Goal: Task Accomplishment & Management: Complete application form

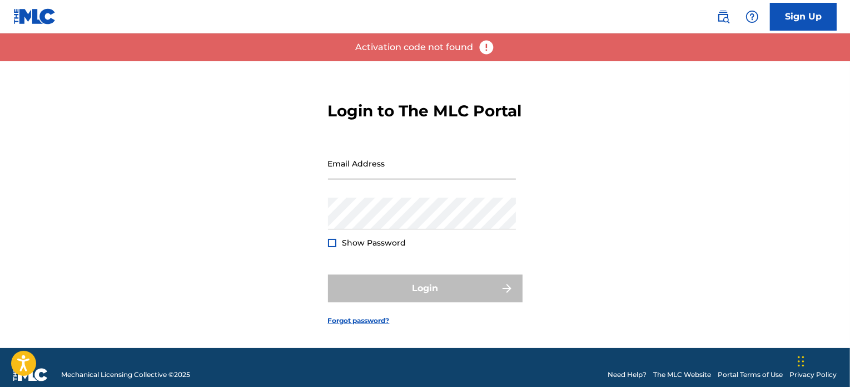
click at [396, 179] on input "Email Address" at bounding box center [422, 163] width 188 height 32
type input "[EMAIL_ADDRESS][DOMAIN_NAME]"
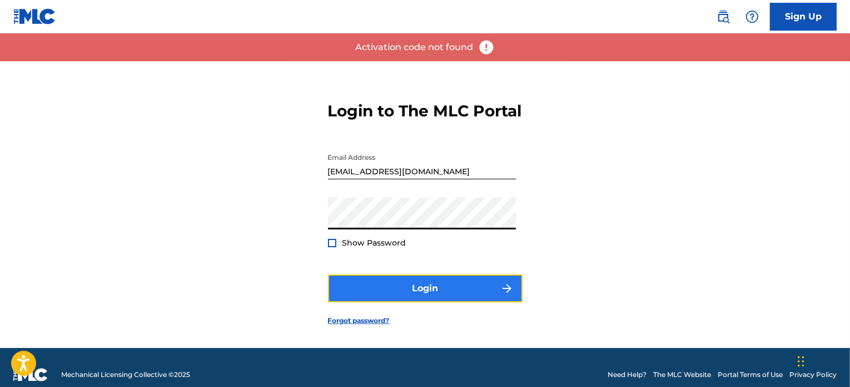
click at [358, 291] on button "Login" at bounding box center [425, 288] width 195 height 28
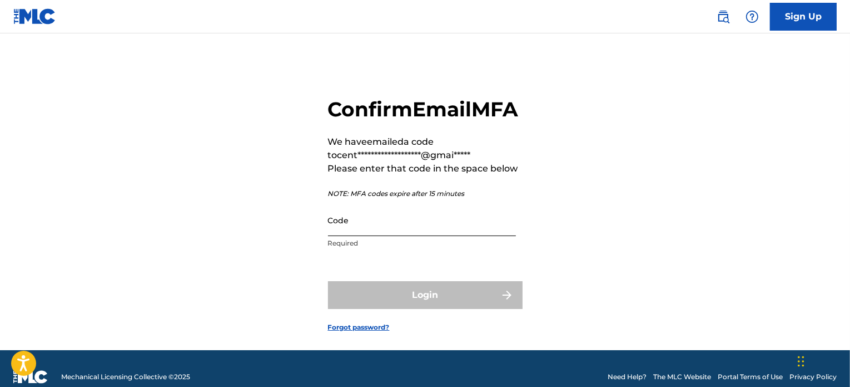
click at [378, 236] on input "Code" at bounding box center [422, 220] width 188 height 32
paste input "650352"
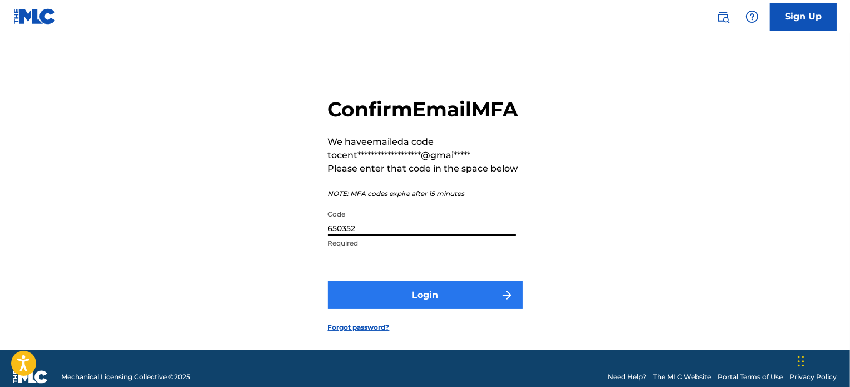
type input "650352"
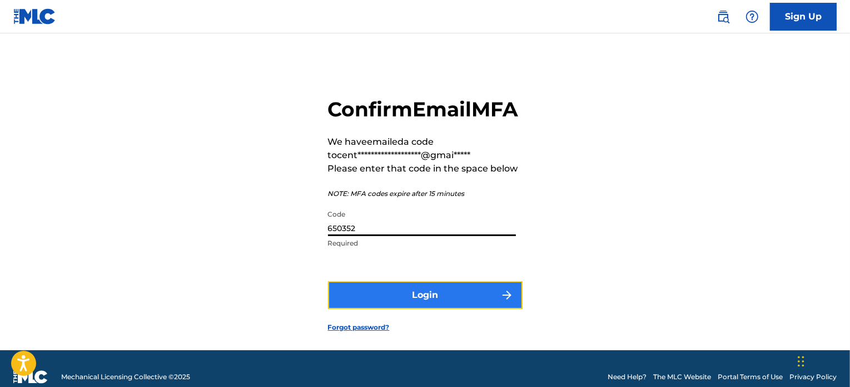
click at [405, 309] on button "Login" at bounding box center [425, 295] width 195 height 28
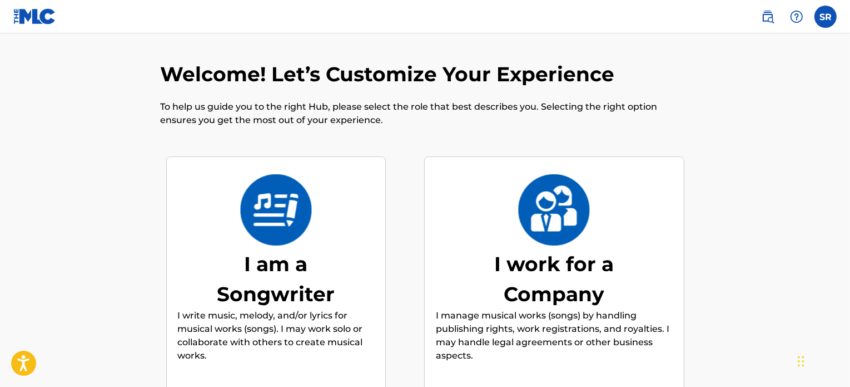
scroll to position [50, 0]
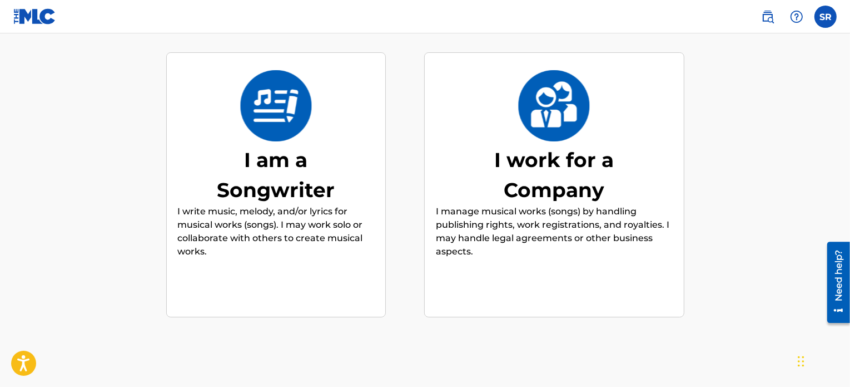
click at [330, 160] on div "I am a Songwriter" at bounding box center [275, 175] width 167 height 60
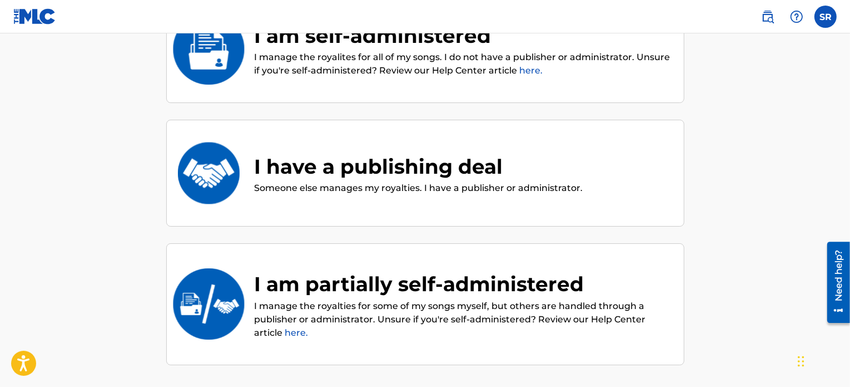
scroll to position [0, 0]
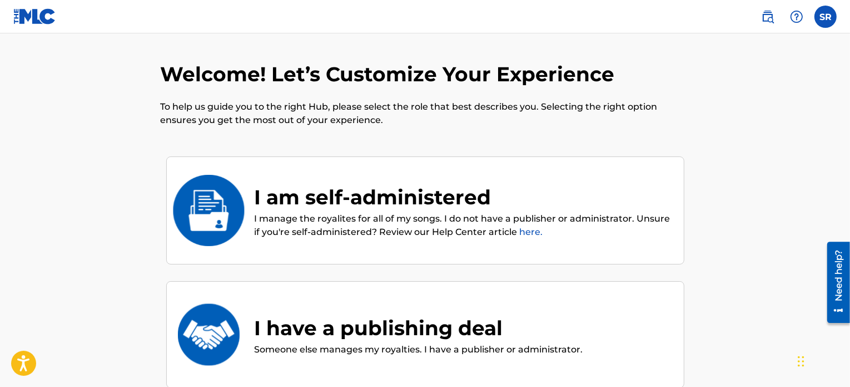
click at [371, 204] on div "I am self-administered" at bounding box center [464, 197] width 418 height 30
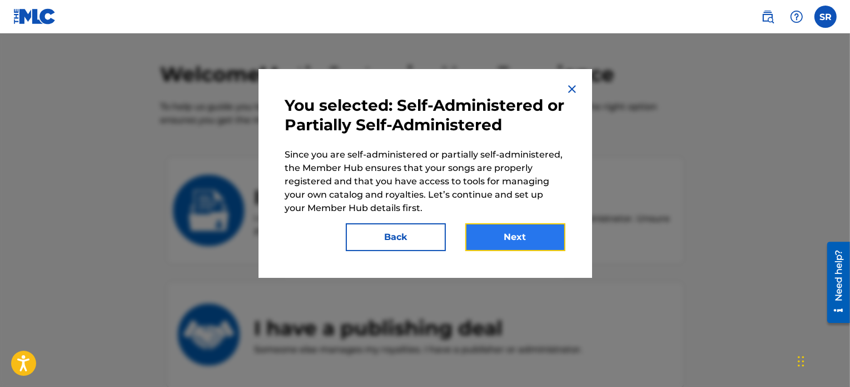
click at [514, 241] on button "Next" at bounding box center [516, 237] width 100 height 28
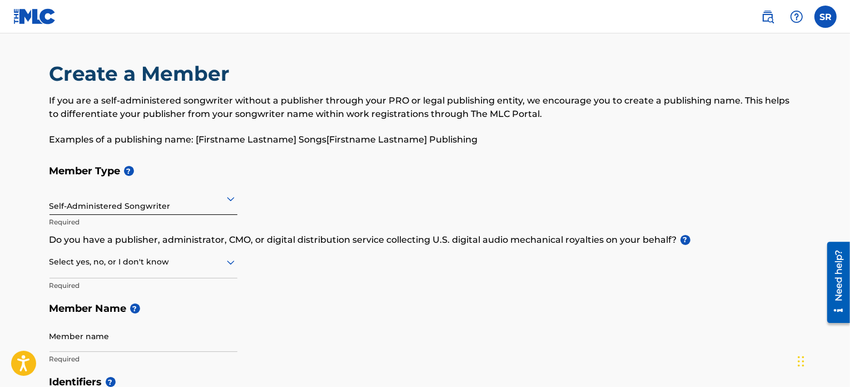
click at [142, 207] on div "Self-Administered Songwriter" at bounding box center [143, 198] width 188 height 27
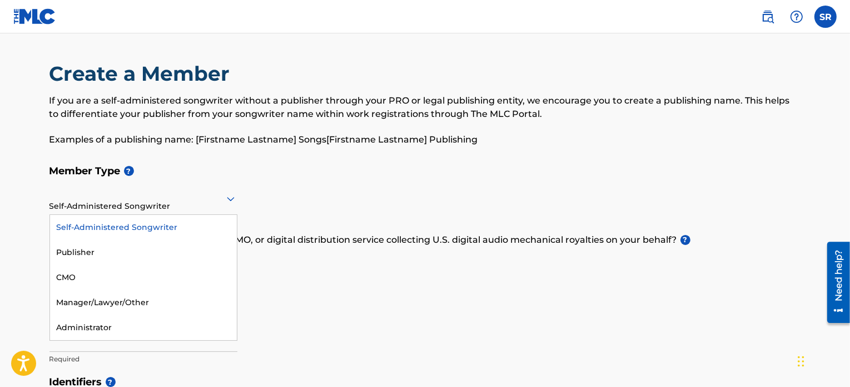
click at [249, 170] on h5 "Member Type ?" at bounding box center [425, 171] width 752 height 24
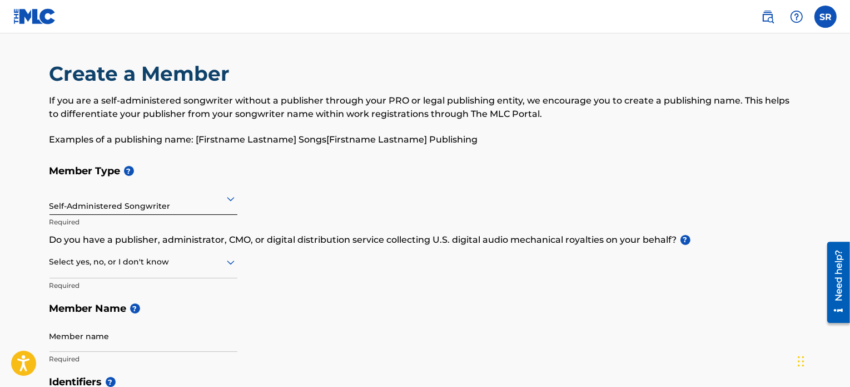
click at [204, 265] on div at bounding box center [143, 262] width 188 height 14
click at [204, 260] on div at bounding box center [143, 262] width 188 height 14
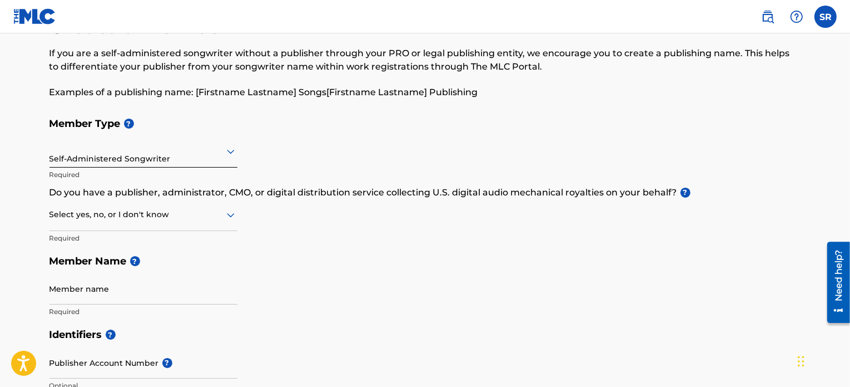
scroll to position [56, 0]
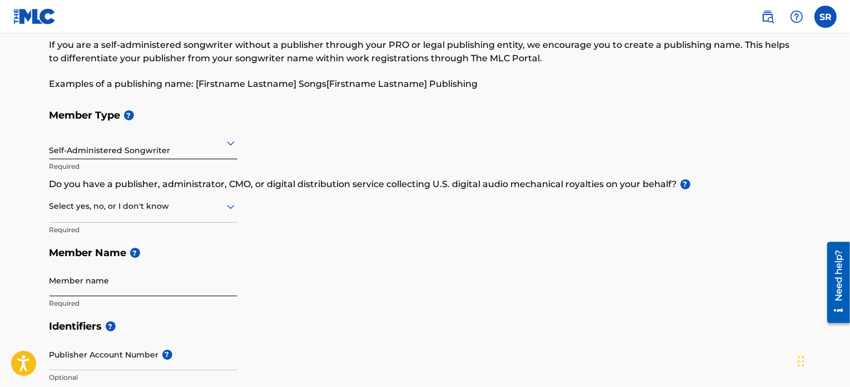
click at [182, 279] on input "Member name" at bounding box center [143, 280] width 188 height 32
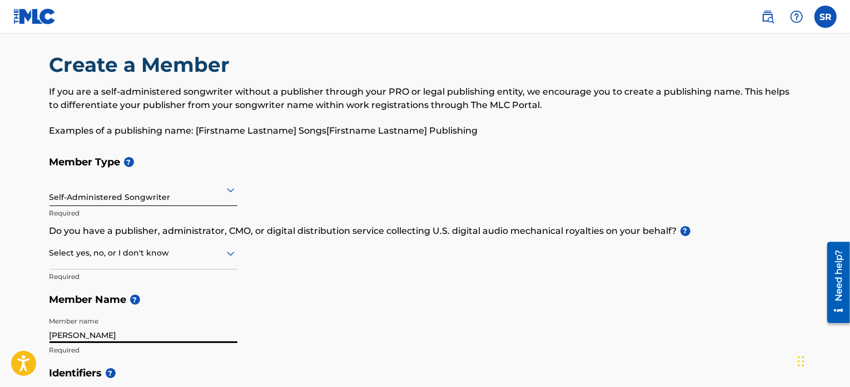
scroll to position [0, 0]
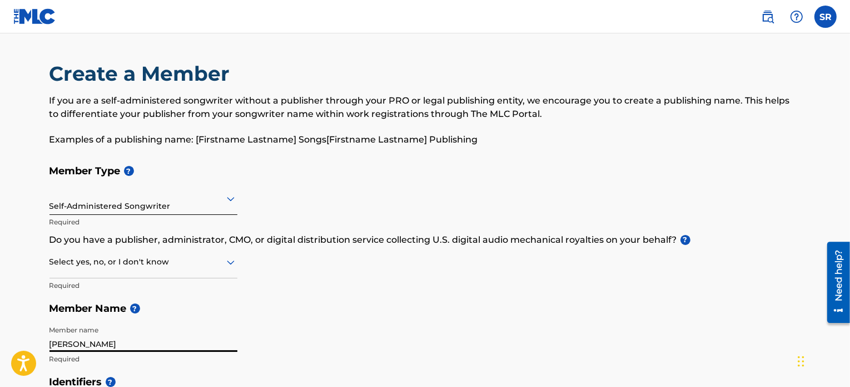
click at [136, 263] on div at bounding box center [143, 262] width 188 height 14
click at [132, 259] on div at bounding box center [143, 262] width 188 height 14
click at [332, 284] on div "Member Type ? Self-Administered Songwriter Required Do you have a publisher, ad…" at bounding box center [425, 264] width 752 height 211
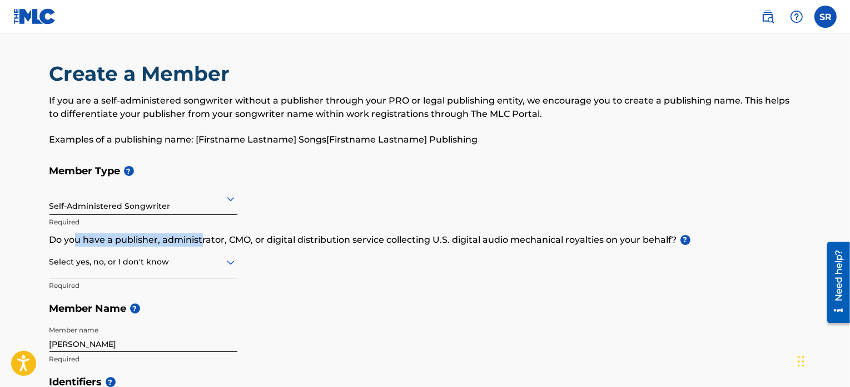
drag, startPoint x: 72, startPoint y: 240, endPoint x: 205, endPoint y: 239, distance: 132.4
click at [205, 239] on p "Do you have a publisher, administrator, CMO, or digital distribution service co…" at bounding box center [425, 239] width 752 height 13
click at [195, 268] on div at bounding box center [143, 262] width 188 height 14
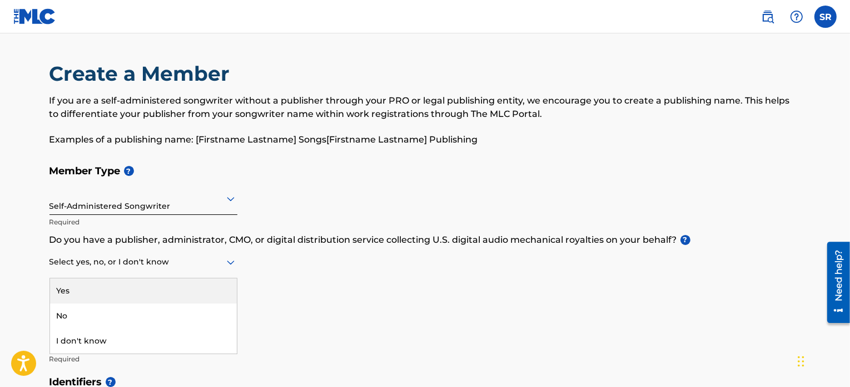
click at [142, 294] on div "Yes" at bounding box center [143, 290] width 187 height 25
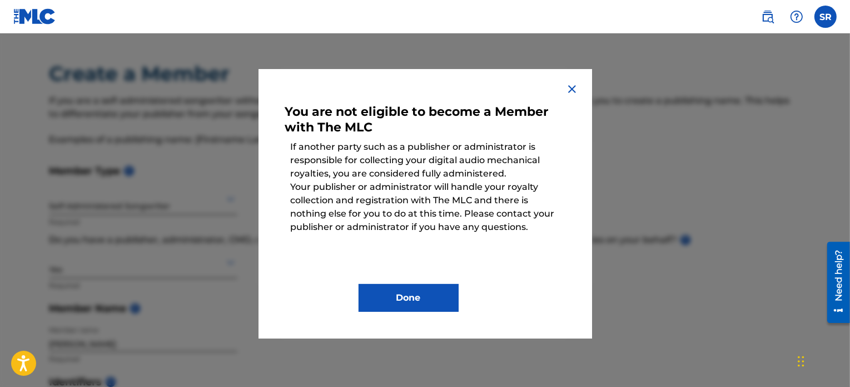
click at [572, 90] on img at bounding box center [572, 88] width 13 height 13
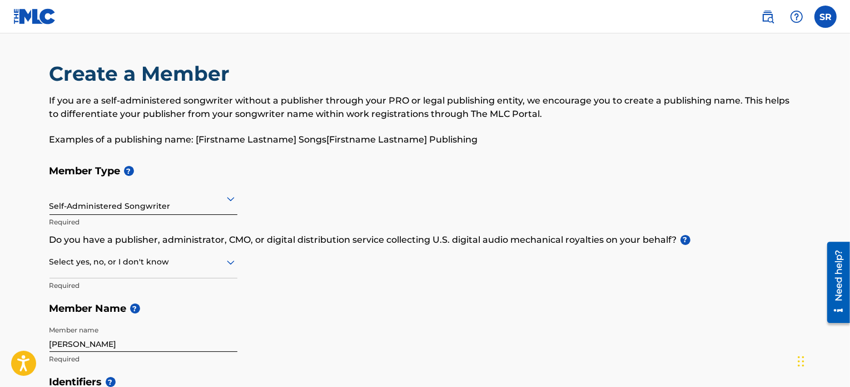
click at [137, 267] on div at bounding box center [143, 262] width 188 height 14
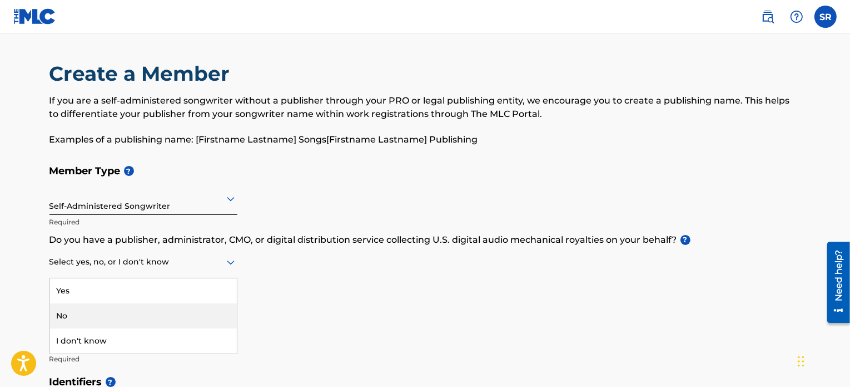
click at [107, 309] on div "No" at bounding box center [143, 315] width 187 height 25
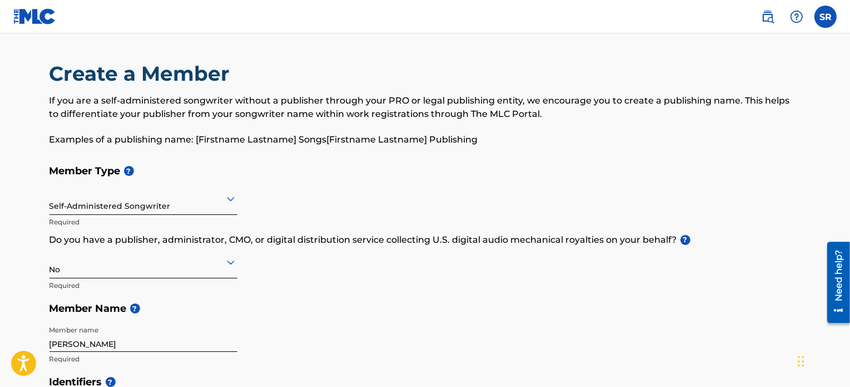
click at [275, 275] on div "Member Type ? Self-Administered Songwriter Required Do you have a publisher, ad…" at bounding box center [425, 264] width 752 height 211
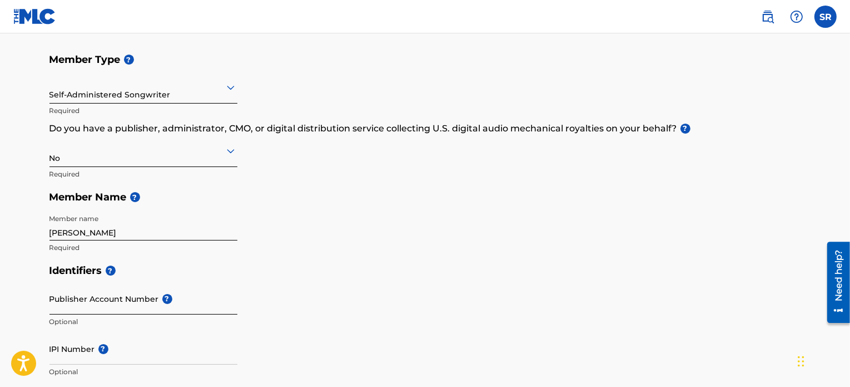
scroll to position [222, 0]
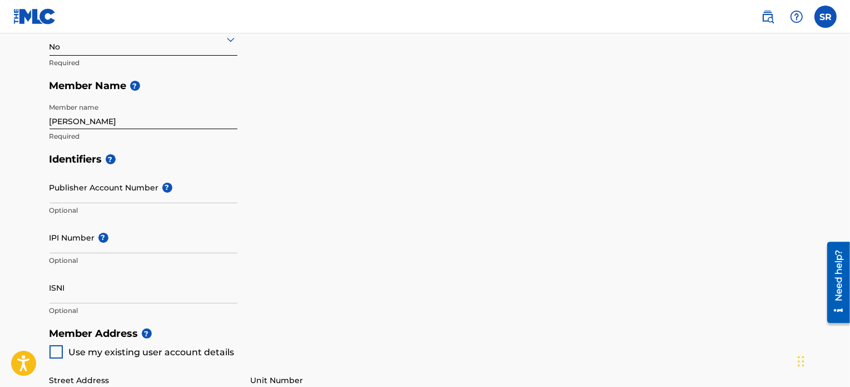
click at [269, 160] on h5 "Identifiers ?" at bounding box center [425, 159] width 752 height 24
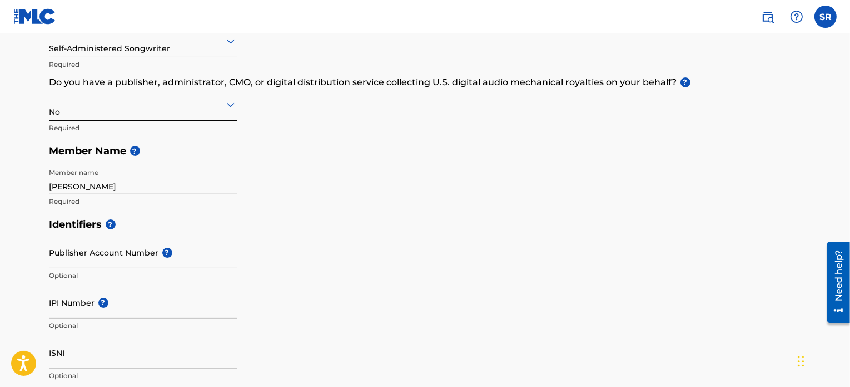
scroll to position [167, 0]
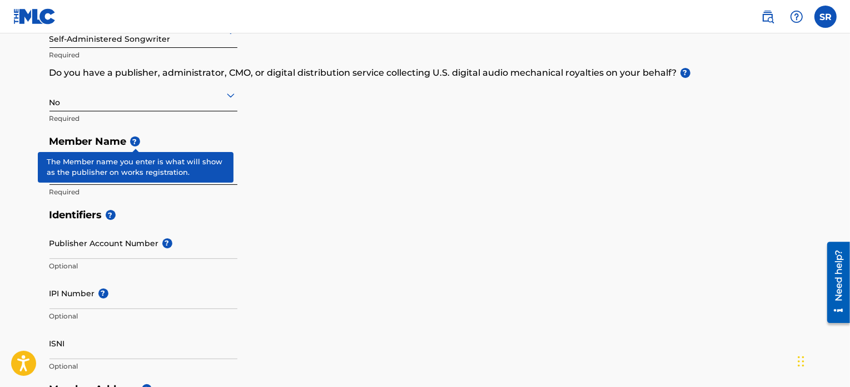
click at [132, 139] on span "?" at bounding box center [135, 141] width 10 height 10
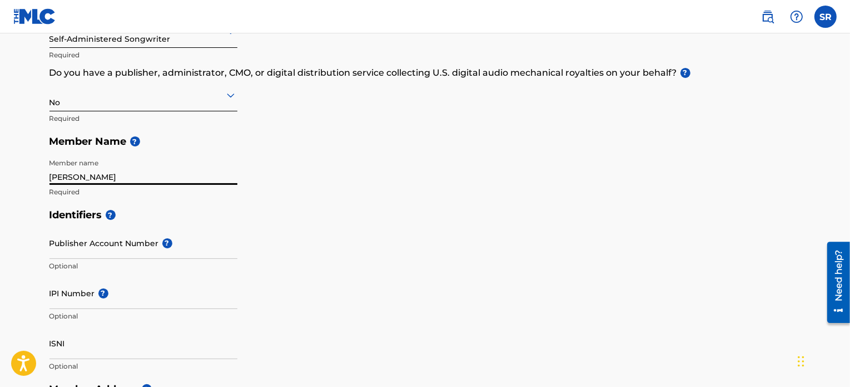
drag, startPoint x: 135, startPoint y: 175, endPoint x: 68, endPoint y: 183, distance: 67.2
click at [68, 183] on input "[PERSON_NAME]" at bounding box center [143, 169] width 188 height 32
type input "[PERSON_NAME]"
click at [339, 189] on div "Member Type ? Self-Administered Songwriter Required Do you have a publisher, ad…" at bounding box center [425, 97] width 752 height 211
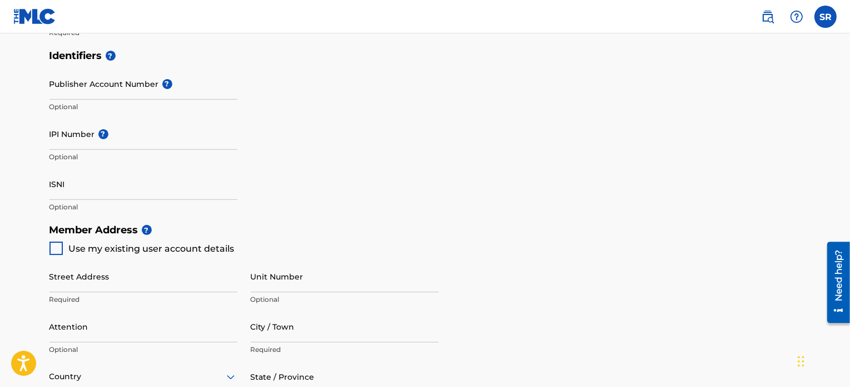
scroll to position [334, 0]
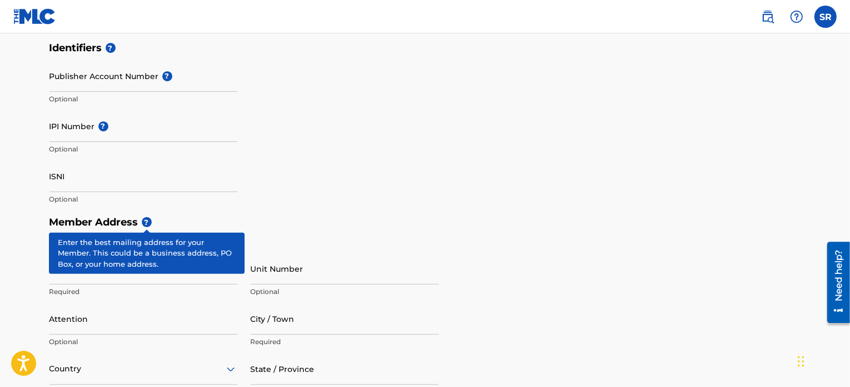
click at [189, 210] on h5 "Member Address ?" at bounding box center [425, 222] width 752 height 24
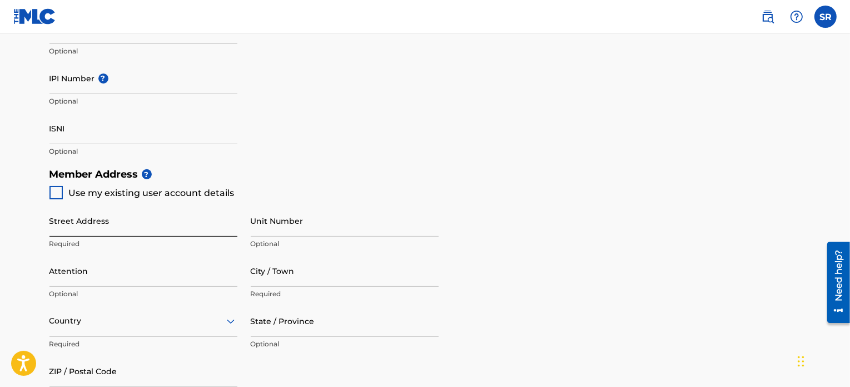
scroll to position [389, 0]
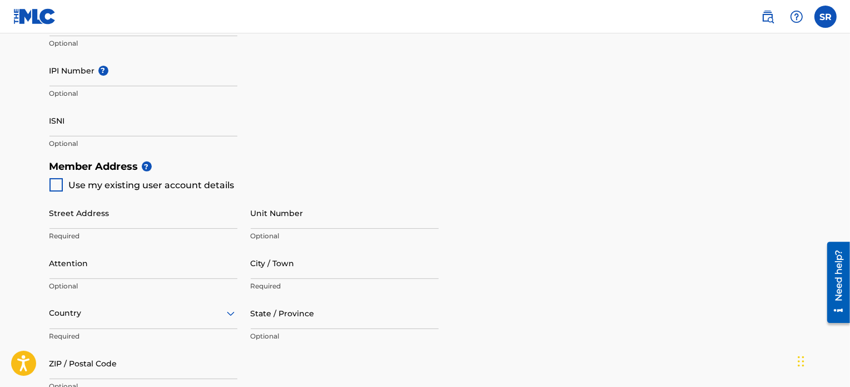
click at [56, 183] on div at bounding box center [55, 184] width 13 height 13
type input "[PERSON_NAME][STREET_ADDRESS]"
type input "asten"
type input "31"
type input "0630259920"
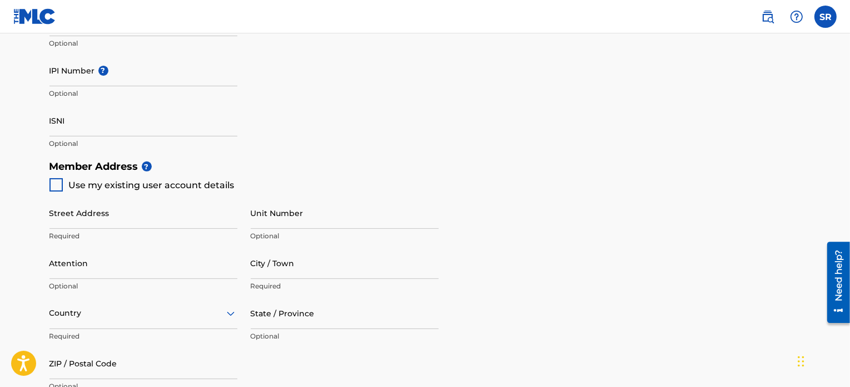
type input "[EMAIL_ADDRESS][DOMAIN_NAME]"
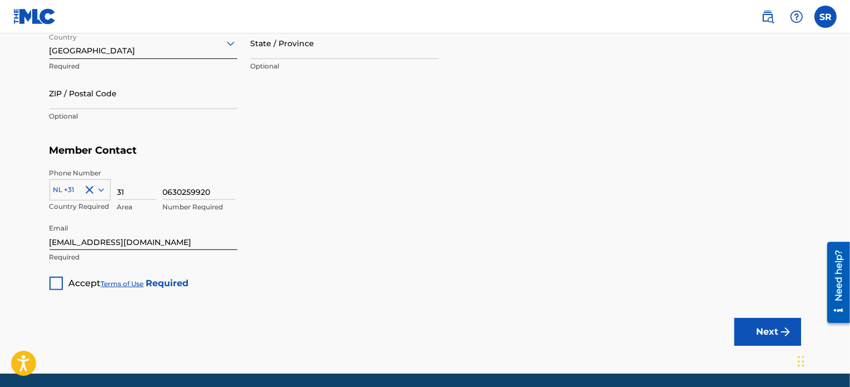
scroll to position [667, 0]
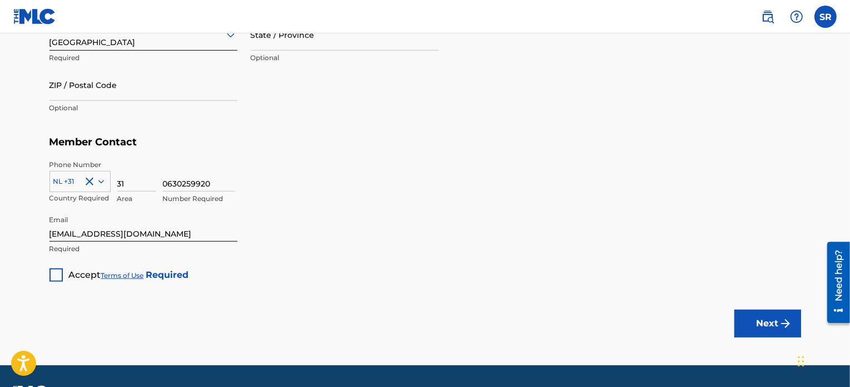
drag, startPoint x: 133, startPoint y: 185, endPoint x: 114, endPoint y: 185, distance: 18.9
click at [114, 185] on div "NL +31 Country Required 31 Area 0630259920 Number Required" at bounding box center [425, 185] width 752 height 50
type input "06"
click at [172, 178] on input "0630259920" at bounding box center [199, 176] width 72 height 32
type input "30259920"
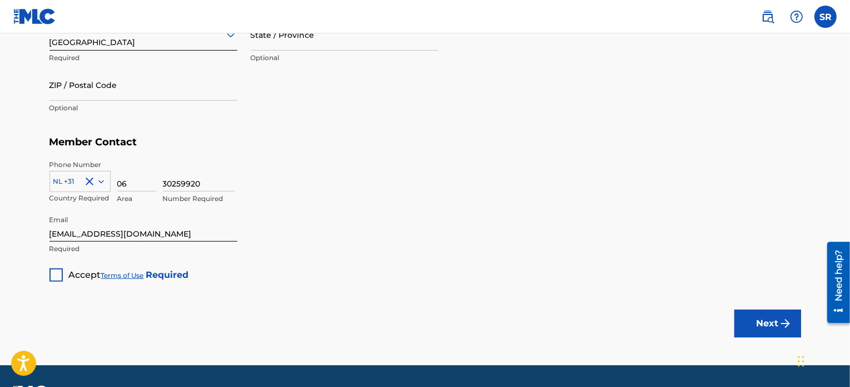
click at [254, 158] on div "Phone Number NL +31 Country Required 06 Area 30259920 Number Required" at bounding box center [425, 182] width 752 height 56
click at [59, 273] on div at bounding box center [55, 274] width 13 height 13
click at [758, 326] on button "Next" at bounding box center [768, 323] width 67 height 28
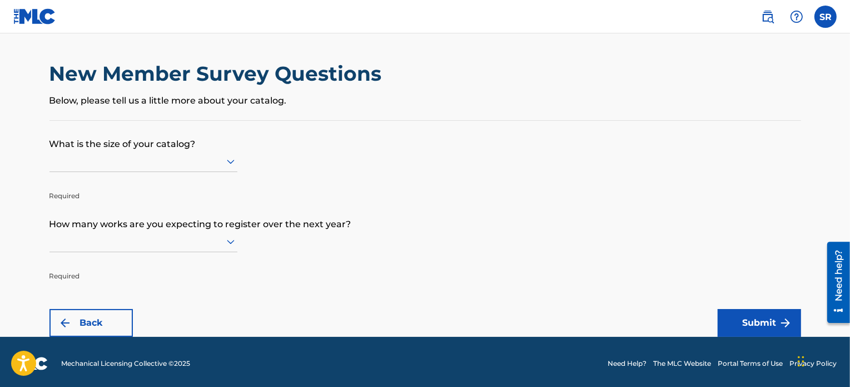
click at [199, 160] on div at bounding box center [143, 161] width 188 height 14
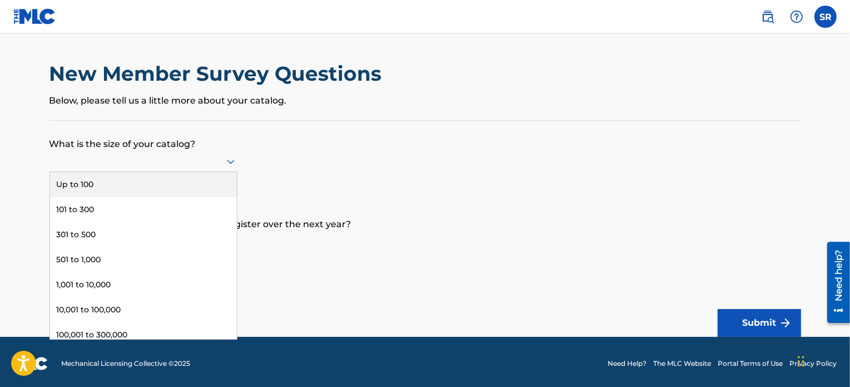
click at [187, 180] on div "Up to 100" at bounding box center [143, 184] width 187 height 25
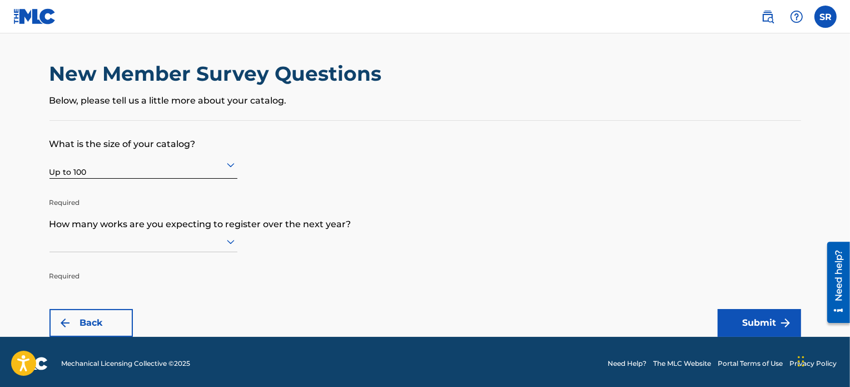
click at [151, 240] on div at bounding box center [143, 241] width 188 height 14
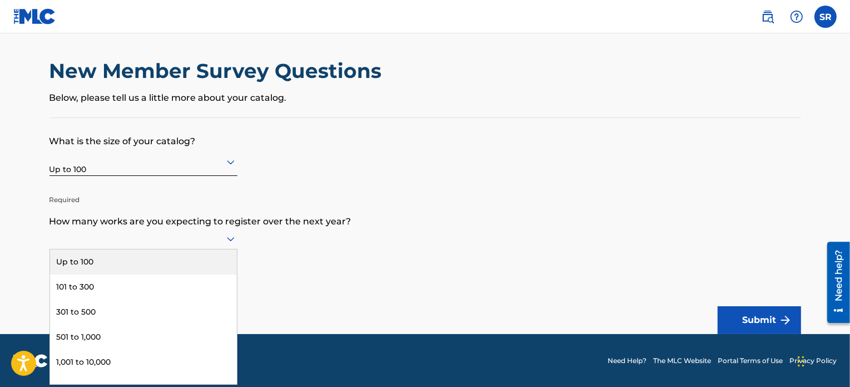
click at [155, 252] on div "Up to 100" at bounding box center [143, 261] width 187 height 25
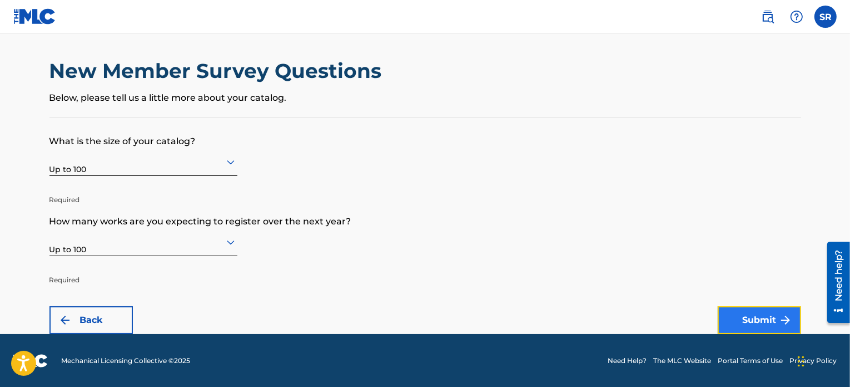
click at [740, 322] on button "Submit" at bounding box center [759, 320] width 83 height 28
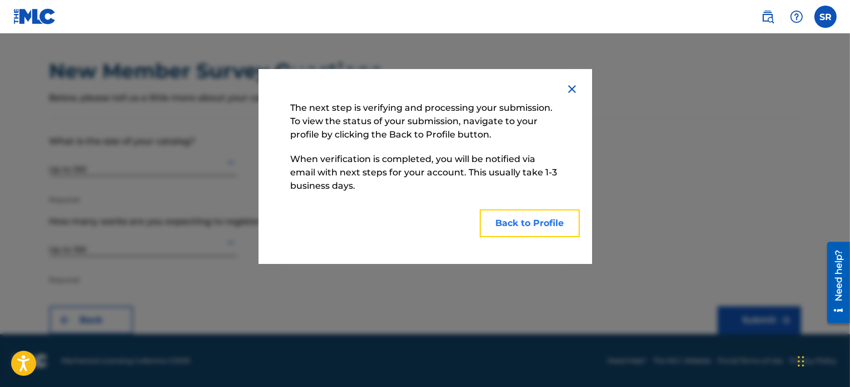
click at [516, 218] on button "Back to Profile" at bounding box center [530, 223] width 100 height 28
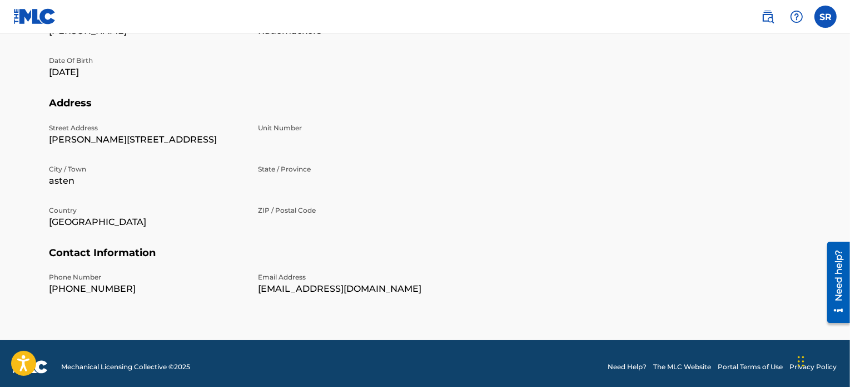
scroll to position [362, 0]
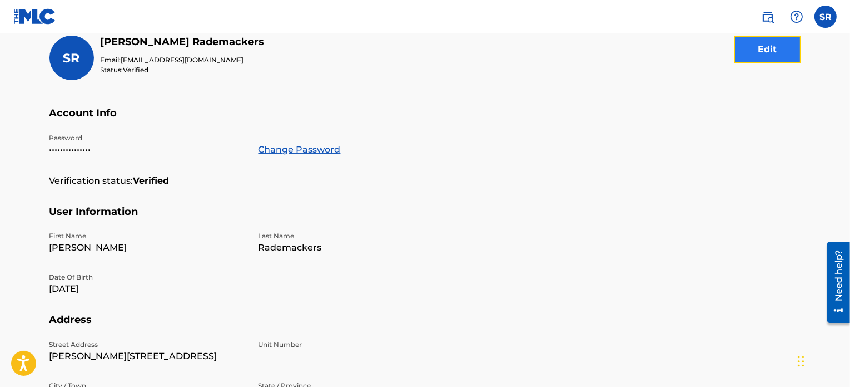
click at [754, 57] on button "Edit" at bounding box center [768, 50] width 67 height 28
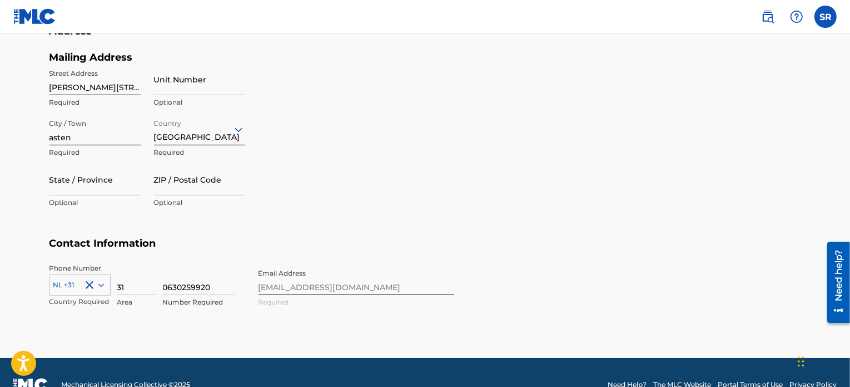
scroll to position [504, 0]
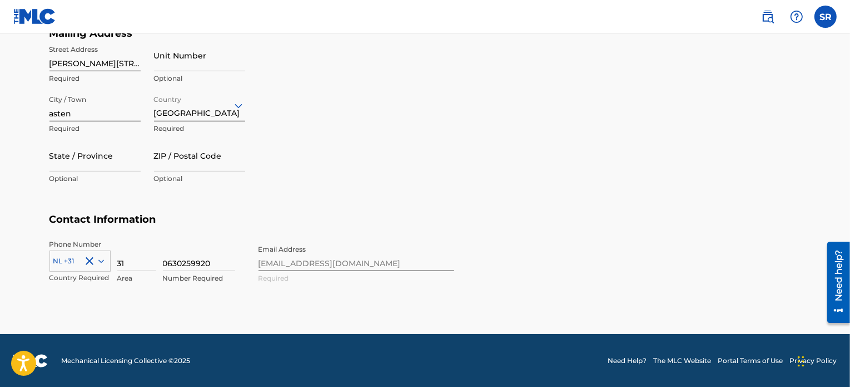
drag, startPoint x: 147, startPoint y: 263, endPoint x: 115, endPoint y: 261, distance: 31.8
click at [115, 261] on div "NL +31 Country Required 31 Area 0630259920 Number Required" at bounding box center [147, 264] width 196 height 50
type input "0"
type input "06"
click at [173, 264] on input "0630259920" at bounding box center [199, 255] width 72 height 32
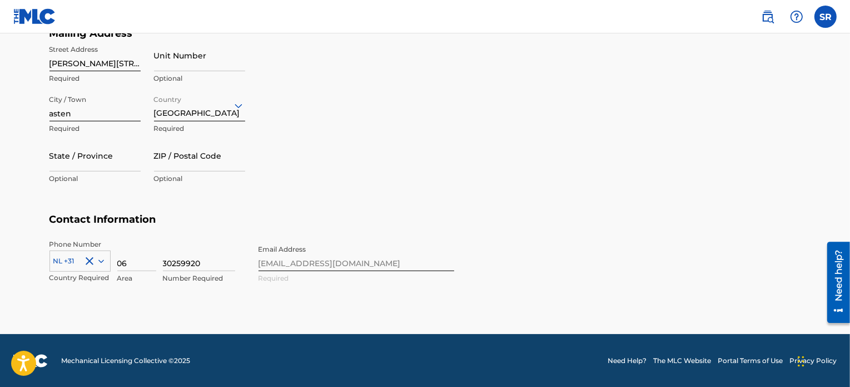
type input "30259920"
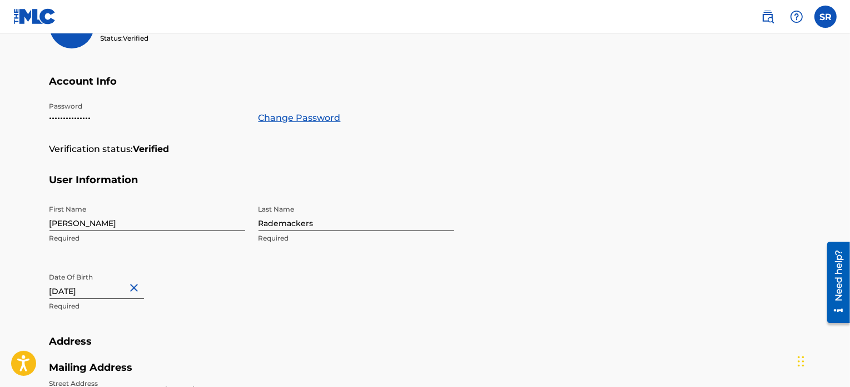
scroll to position [0, 0]
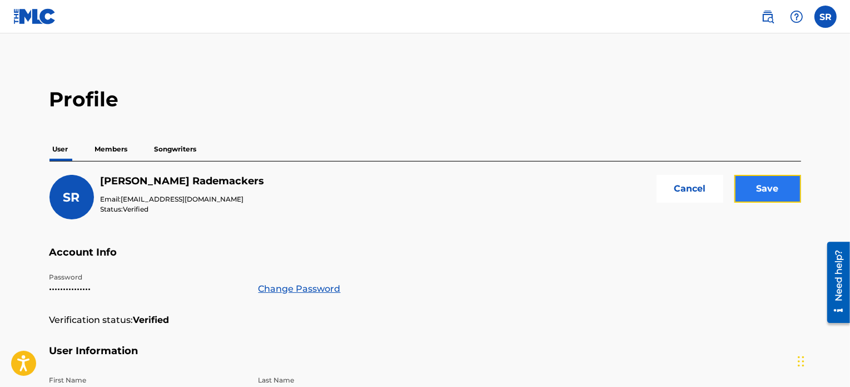
click at [778, 192] on input "Save" at bounding box center [768, 189] width 67 height 28
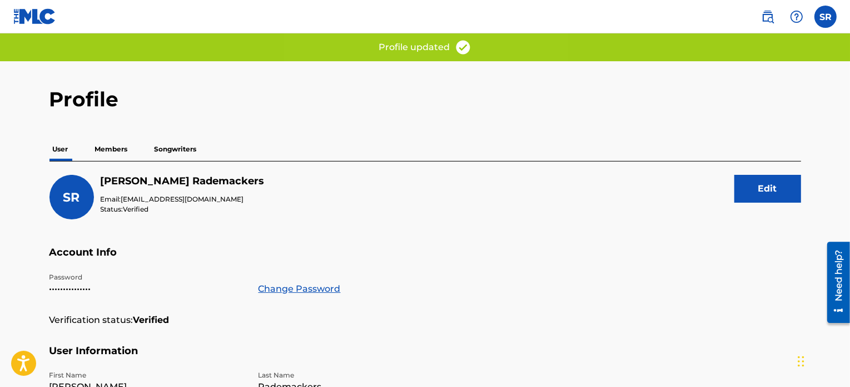
click at [102, 146] on p "Members" at bounding box center [111, 148] width 39 height 23
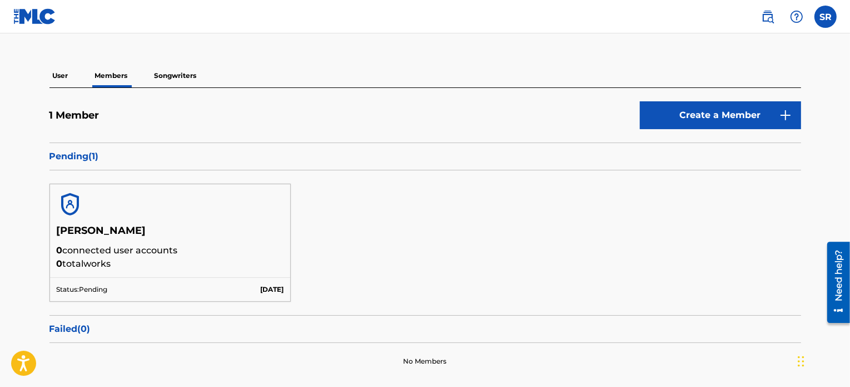
scroll to position [89, 0]
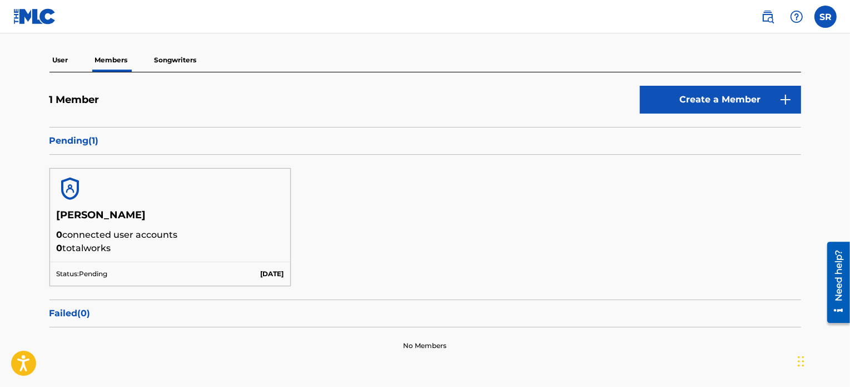
click at [169, 58] on p "Songwriters" at bounding box center [175, 59] width 49 height 23
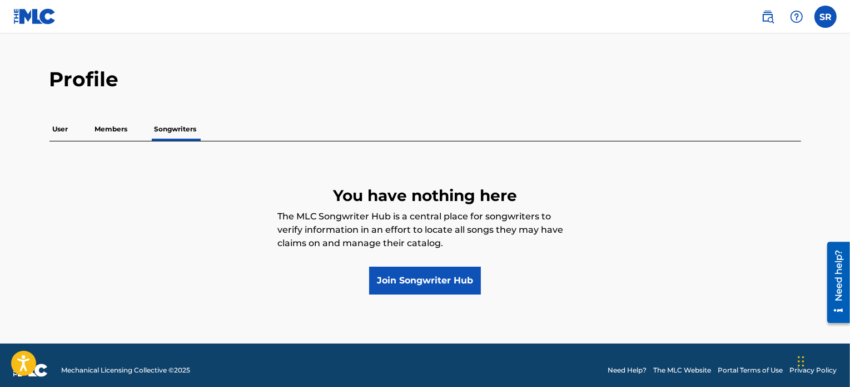
scroll to position [29, 0]
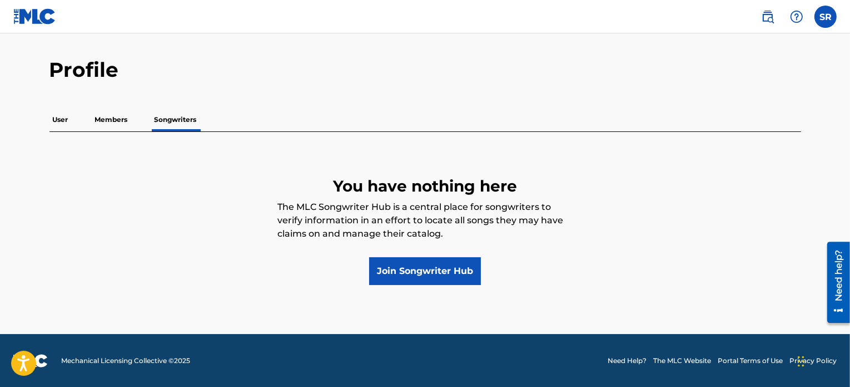
click at [123, 119] on p "Members" at bounding box center [111, 119] width 39 height 23
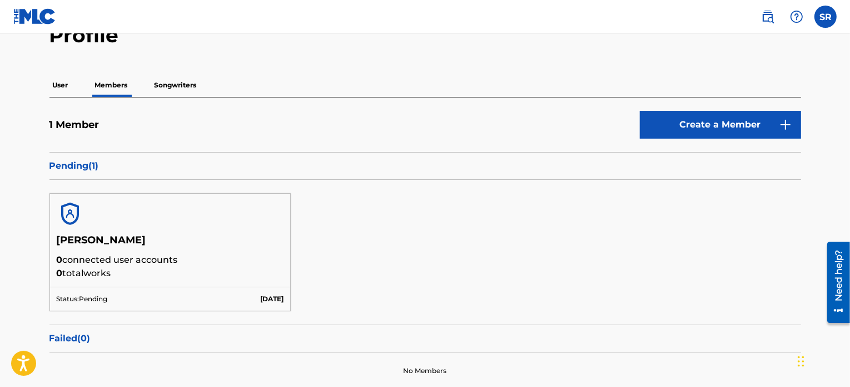
scroll to position [56, 0]
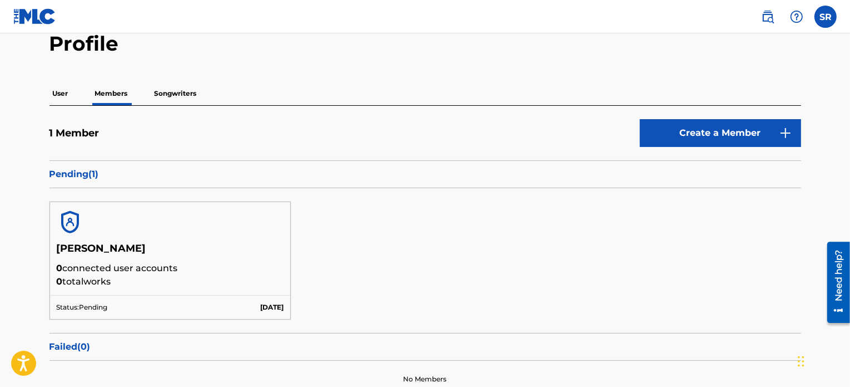
click at [58, 91] on p "User" at bounding box center [60, 93] width 22 height 23
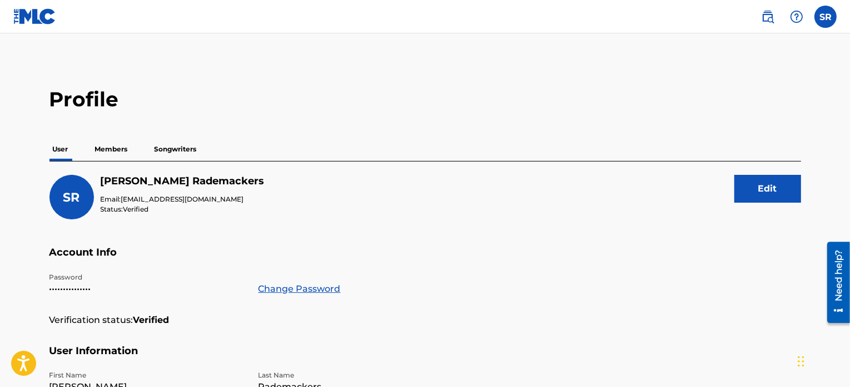
click at [177, 154] on p "Songwriters" at bounding box center [175, 148] width 49 height 23
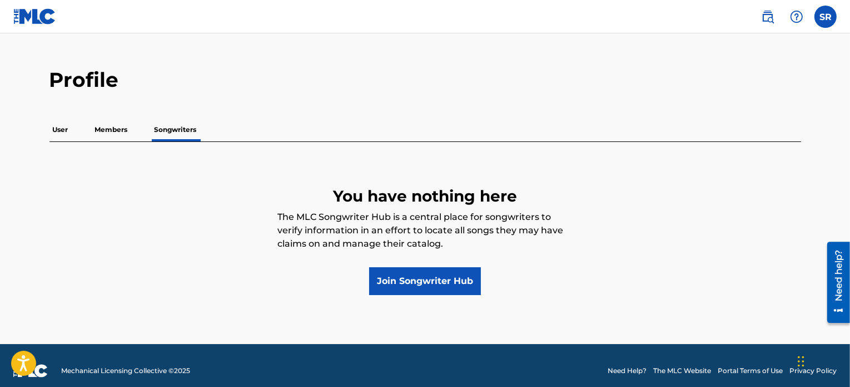
scroll to position [29, 0]
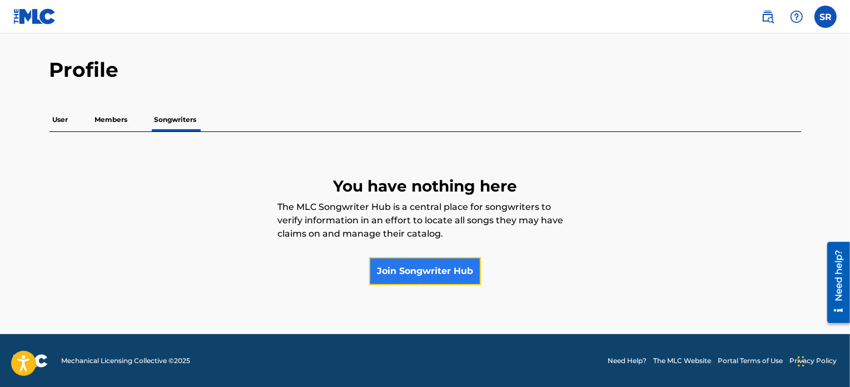
click at [457, 270] on link "Join Songwriter Hub" at bounding box center [425, 271] width 112 height 28
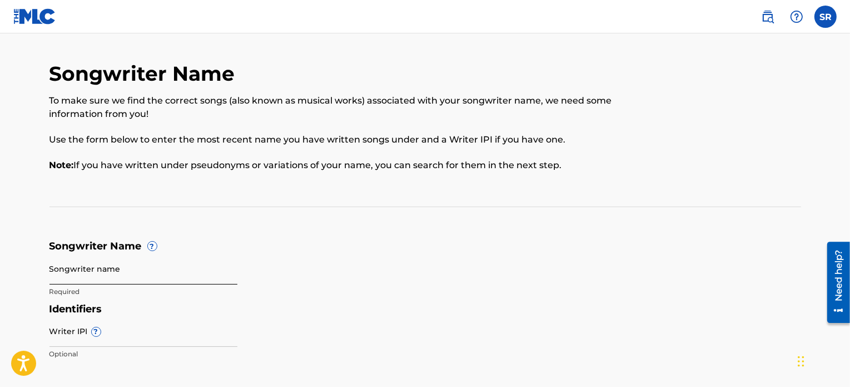
click at [202, 269] on input "Songwriter name" at bounding box center [143, 269] width 188 height 32
click at [284, 258] on form "Songwriter Name ? Songwriter name Required Identifiers Writer IPI ? Optional Ne…" at bounding box center [425, 302] width 752 height 125
click at [231, 264] on input "Songwriter name" at bounding box center [143, 269] width 188 height 32
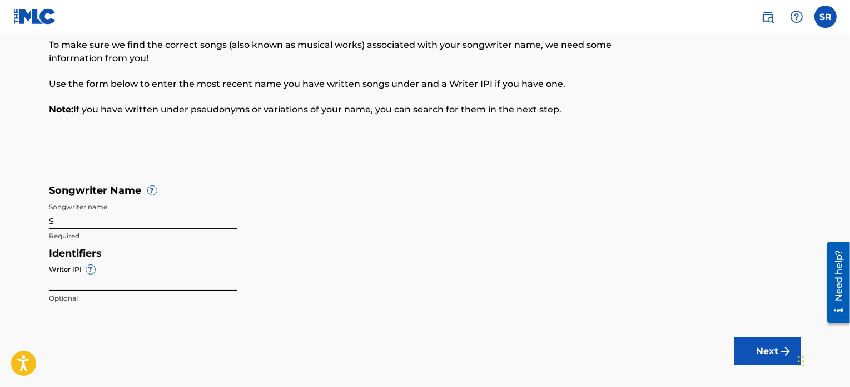
click at [201, 218] on input "S" at bounding box center [143, 213] width 188 height 32
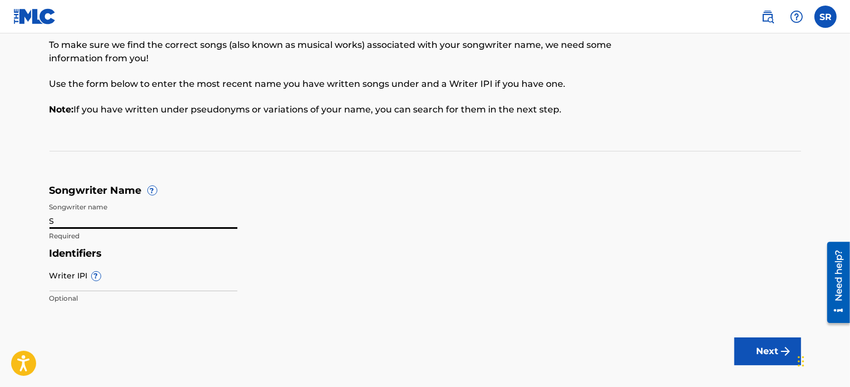
click at [313, 230] on form "Songwriter Name ? Songwriter name S Required Identifiers Writer IPI ? Optional …" at bounding box center [425, 246] width 752 height 125
click at [134, 220] on input "S" at bounding box center [143, 213] width 188 height 32
click at [177, 224] on input "svenrademackers" at bounding box center [143, 213] width 188 height 32
click at [87, 200] on input "svenrademackers" at bounding box center [143, 213] width 188 height 32
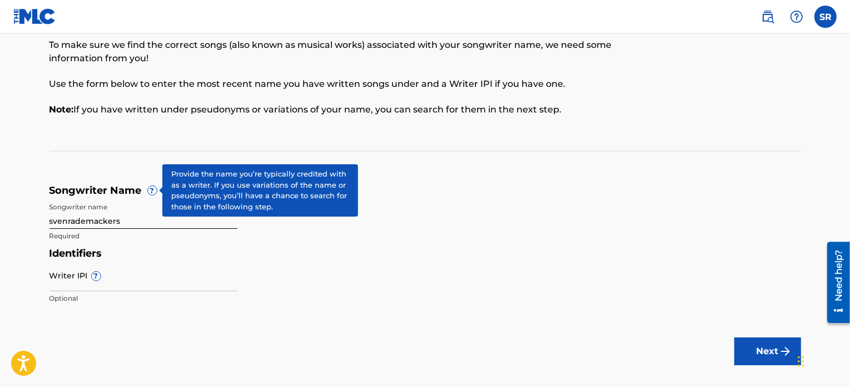
click at [154, 192] on span "?" at bounding box center [152, 190] width 9 height 9
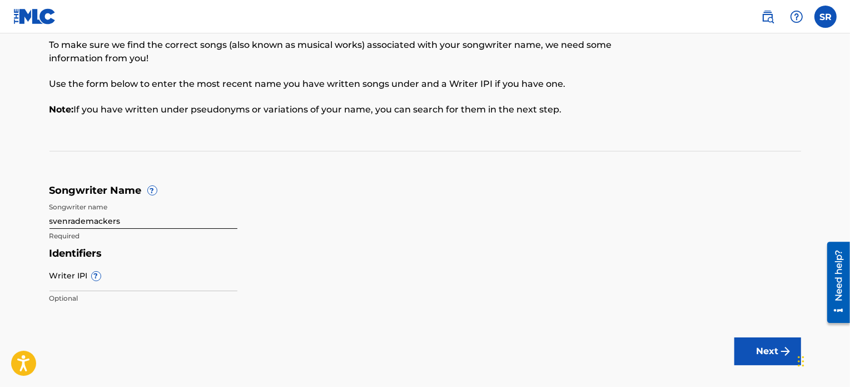
click at [156, 189] on span "?" at bounding box center [152, 190] width 9 height 9
click at [154, 185] on span "?" at bounding box center [152, 190] width 10 height 10
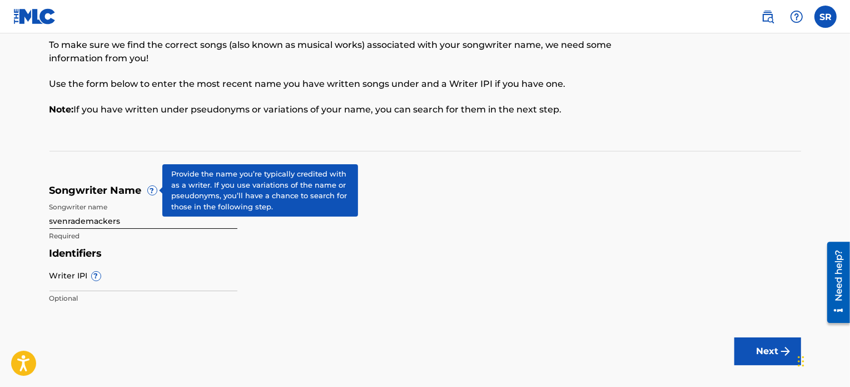
click at [154, 187] on span "?" at bounding box center [152, 190] width 9 height 9
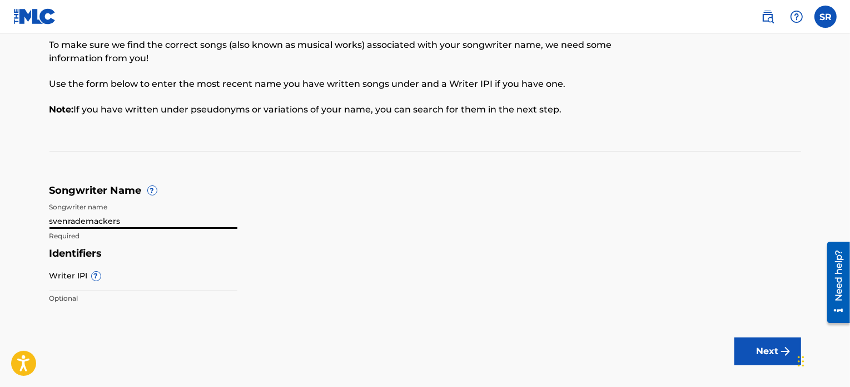
drag, startPoint x: 132, startPoint y: 222, endPoint x: 11, endPoint y: 207, distance: 122.7
click at [11, 207] on main "Songwriter Name To make sure we find the correct songs (also known as musical w…" at bounding box center [425, 185] width 850 height 415
type input "[PERSON_NAME]"
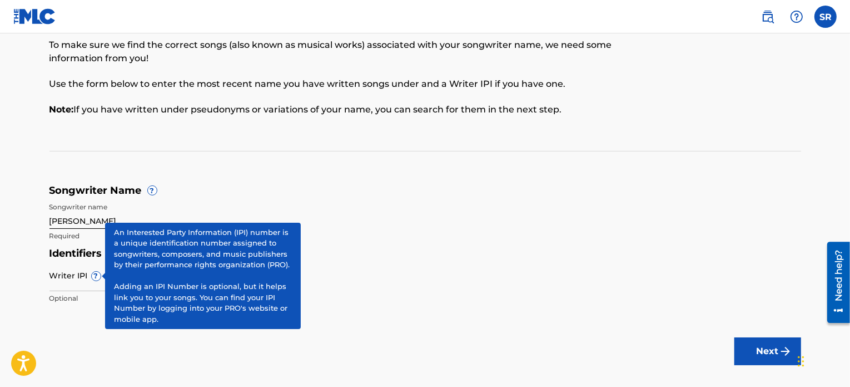
click at [92, 278] on span "?" at bounding box center [96, 275] width 9 height 9
click at [92, 278] on input "Writer IPI ?" at bounding box center [143, 275] width 188 height 32
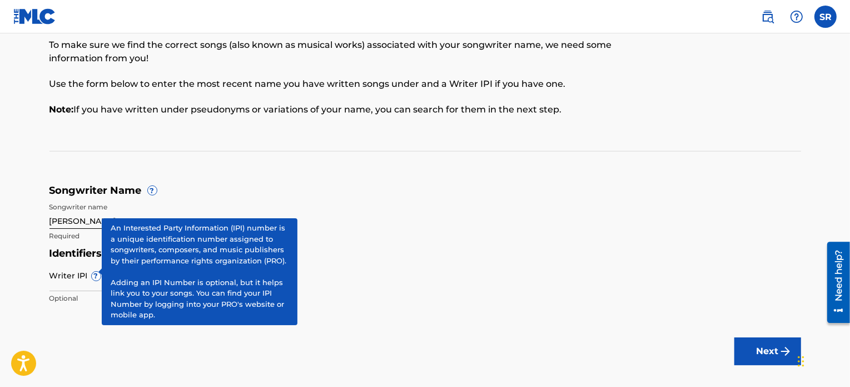
click at [92, 273] on span "?" at bounding box center [96, 275] width 9 height 9
click at [89, 273] on input "Writer IPI ?" at bounding box center [143, 275] width 188 height 32
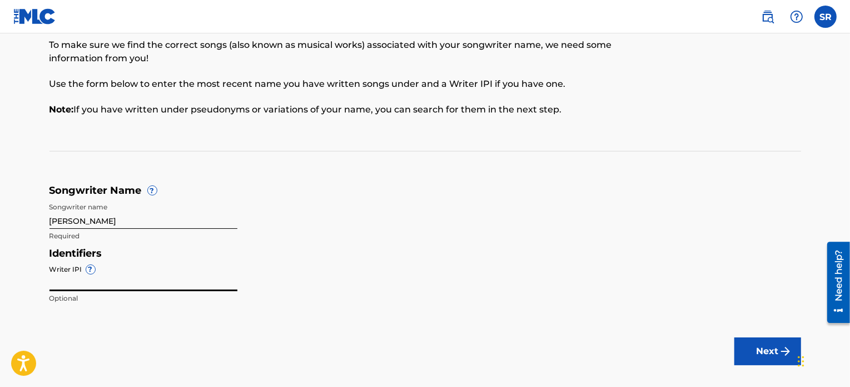
paste input "01275719032"
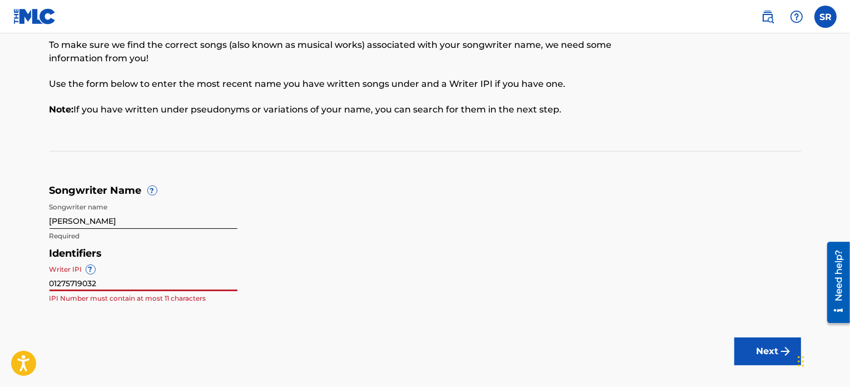
click at [284, 306] on div "Identifiers Writer IPI ? 01275719032 IPI Number must contain at most 11 charact…" at bounding box center [425, 278] width 752 height 63
click at [140, 283] on input "01275719032" at bounding box center [143, 275] width 188 height 32
click at [49, 281] on div "Songwriter Name To make sure we find the correct songs (also known as musical w…" at bounding box center [425, 158] width 779 height 304
click at [51, 282] on input "01275719032" at bounding box center [143, 275] width 188 height 32
click at [174, 265] on input "01275719032" at bounding box center [143, 275] width 188 height 32
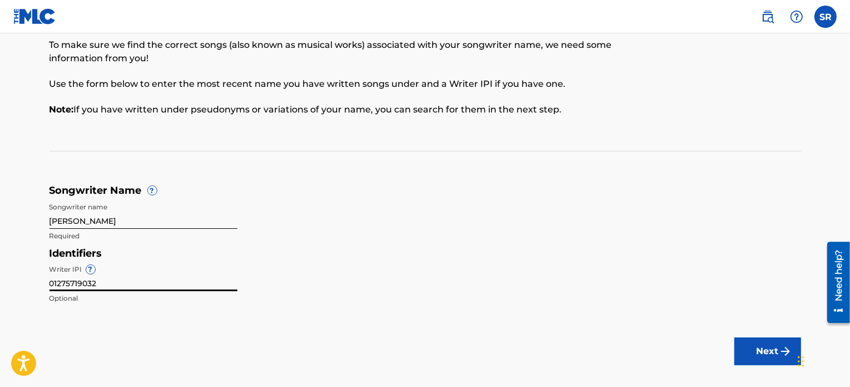
type input "01275719032"
click at [156, 320] on main "Songwriter Name To make sure we find the correct songs (also known as musical w…" at bounding box center [425, 185] width 850 height 415
click at [121, 283] on input "01275719032" at bounding box center [143, 275] width 188 height 32
click at [265, 311] on main "Songwriter Name To make sure we find the correct songs (also known as musical w…" at bounding box center [425, 185] width 850 height 415
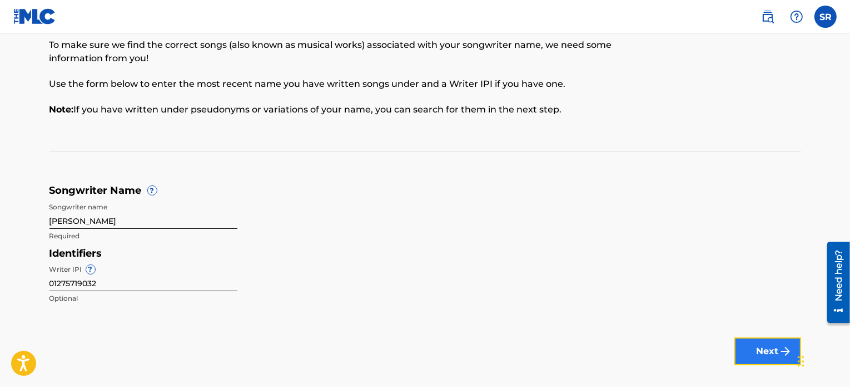
click at [752, 353] on button "Next" at bounding box center [768, 351] width 67 height 28
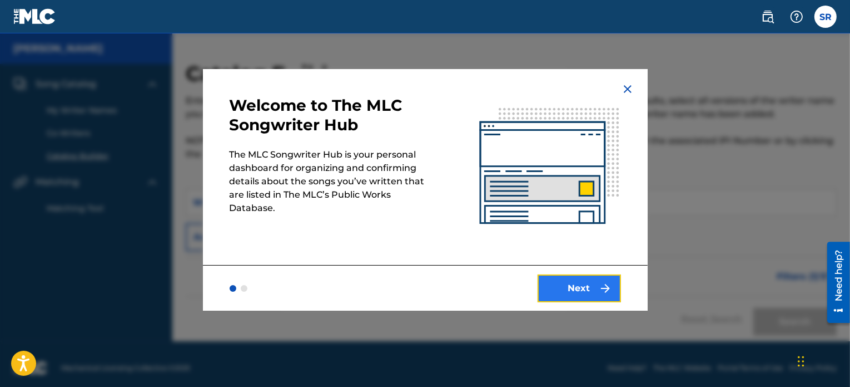
click at [579, 297] on button "Next" at bounding box center [579, 288] width 83 height 28
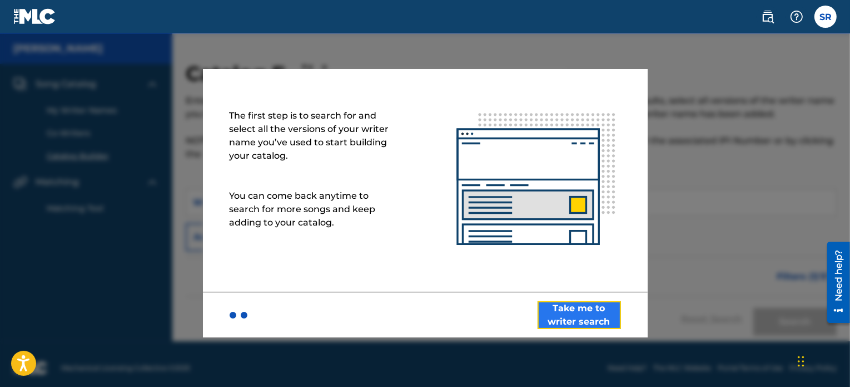
click at [563, 311] on button "Take me to writer search" at bounding box center [579, 315] width 83 height 28
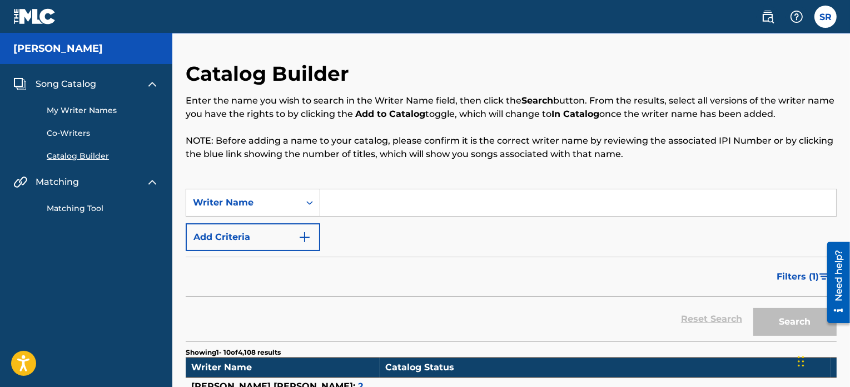
click at [348, 207] on input "Search Form" at bounding box center [578, 202] width 516 height 27
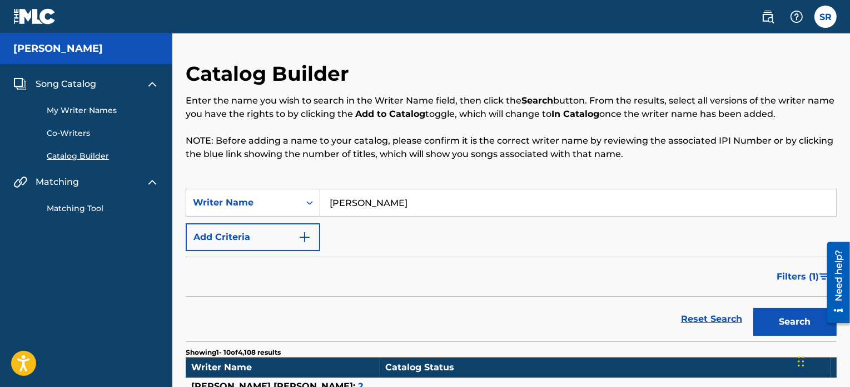
type input "[PERSON_NAME]"
click at [754, 308] on button "Search" at bounding box center [795, 322] width 83 height 28
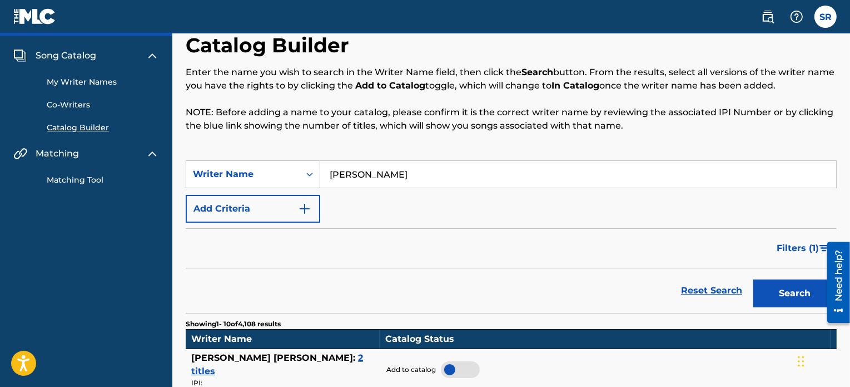
scroll to position [23, 0]
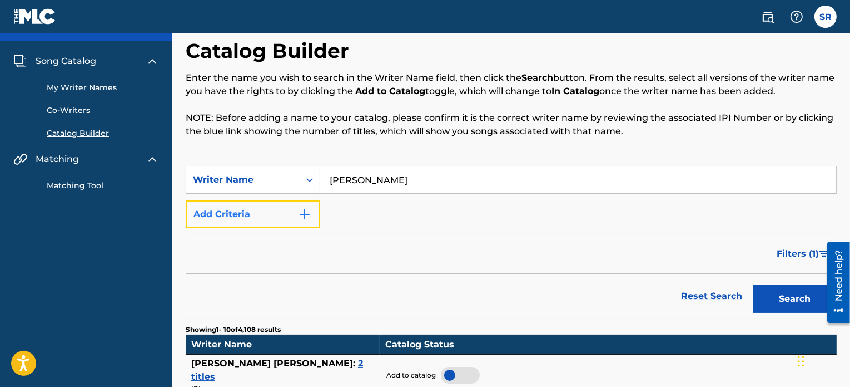
click at [301, 212] on img "Search Form" at bounding box center [304, 213] width 13 height 13
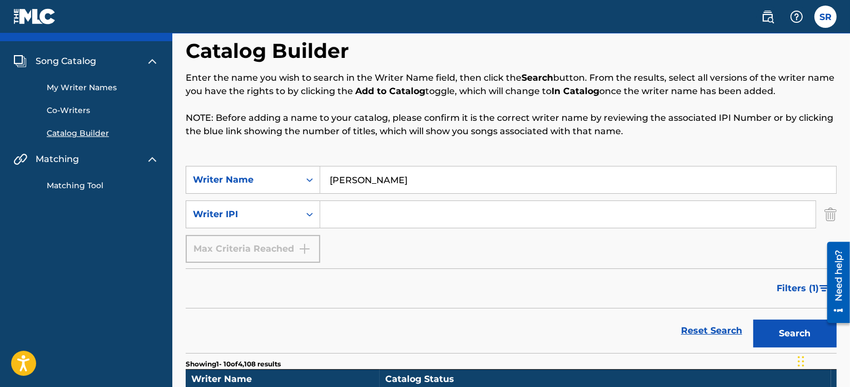
click at [343, 213] on input "Search Form" at bounding box center [568, 214] width 496 height 27
click at [310, 217] on icon "Search Form" at bounding box center [309, 214] width 11 height 11
click at [343, 215] on input "Search Form" at bounding box center [568, 214] width 496 height 27
paste input "01275719032"
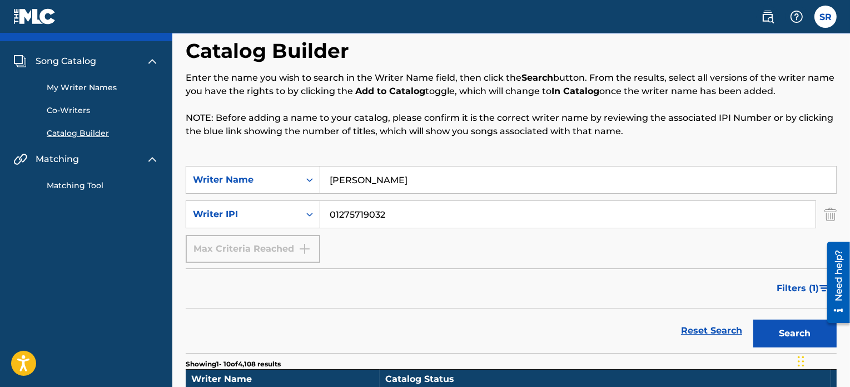
click at [334, 214] on input "01275719032" at bounding box center [568, 214] width 496 height 27
type input "01275719032"
click at [345, 251] on div "SearchWithCriteriac7c325df-5907-4af7-b934-e1551e5a1ea5 Writer Name [PERSON_NAME…" at bounding box center [511, 214] width 651 height 97
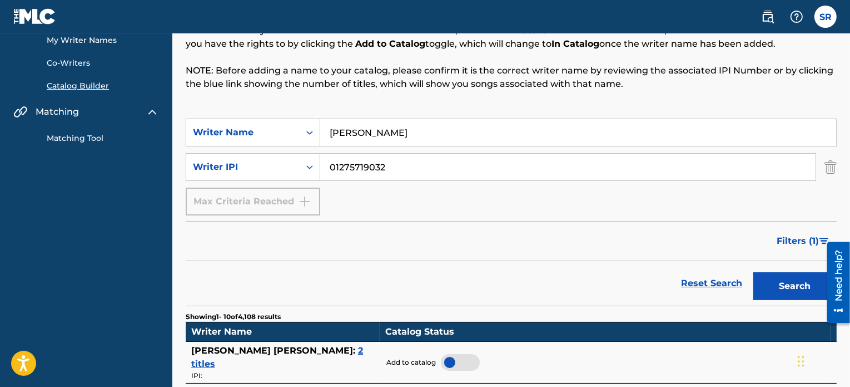
scroll to position [78, 0]
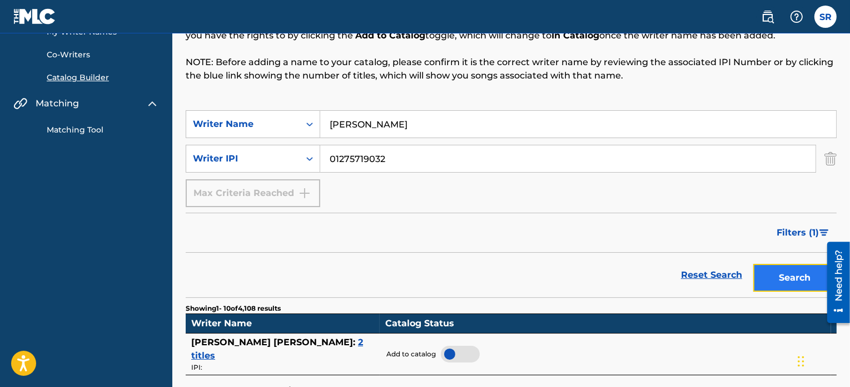
click at [773, 274] on button "Search" at bounding box center [795, 278] width 83 height 28
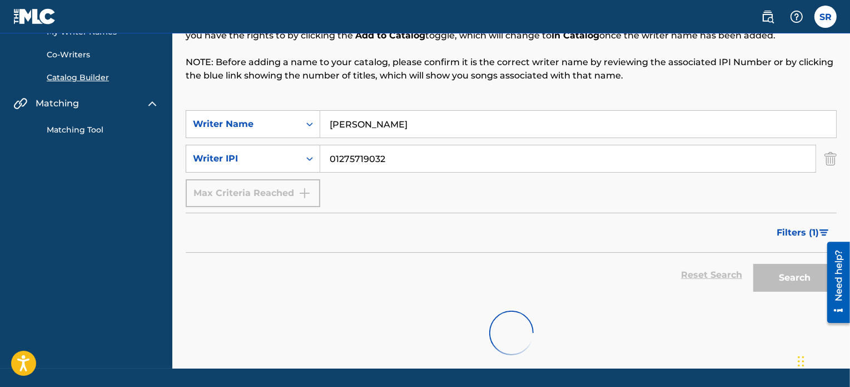
scroll to position [55, 0]
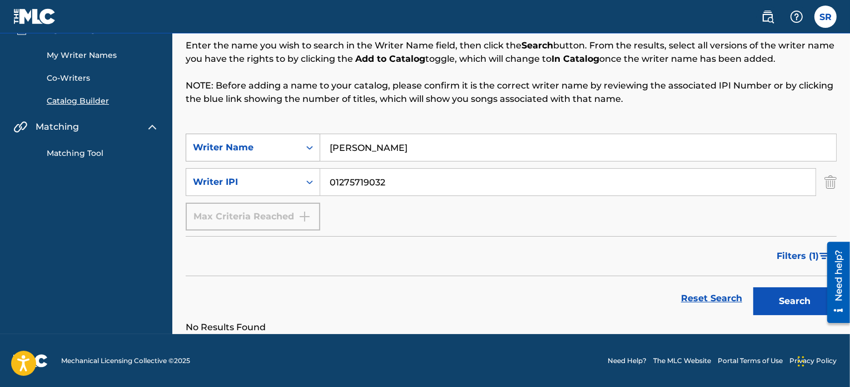
drag, startPoint x: 388, startPoint y: 155, endPoint x: 319, endPoint y: 151, distance: 69.0
click at [319, 151] on div "SearchWithCriteriac7c325df-5907-4af7-b934-e1551e5a1ea5 Writer Name [PERSON_NAME]" at bounding box center [511, 147] width 651 height 28
click at [546, 211] on div "SearchWithCriteriac7c325df-5907-4af7-b934-e1551e5a1ea5 Writer Name SearchWithCr…" at bounding box center [511, 181] width 651 height 97
click at [771, 302] on button "Search" at bounding box center [795, 301] width 83 height 28
drag, startPoint x: 445, startPoint y: 214, endPoint x: 430, endPoint y: 191, distance: 27.8
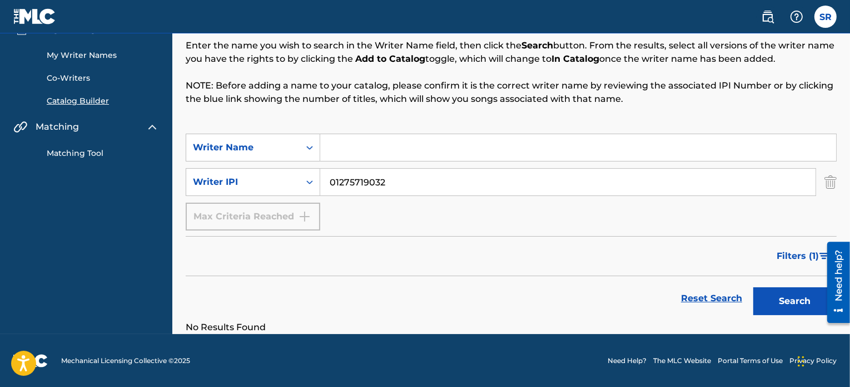
click at [445, 213] on div "SearchWithCriteriac7c325df-5907-4af7-b934-e1551e5a1ea5 Writer Name SearchWithCr…" at bounding box center [511, 181] width 651 height 97
drag, startPoint x: 423, startPoint y: 184, endPoint x: 297, endPoint y: 191, distance: 125.9
click at [294, 187] on div "SearchWithCriteria717dfd35-7924-432d-abdc-0a50c5cc2bb7 Writer IPI 01275719032" at bounding box center [511, 182] width 651 height 28
click at [464, 226] on div "SearchWithCriteriac7c325df-5907-4af7-b934-e1551e5a1ea5 Writer Name SearchWithCr…" at bounding box center [511, 181] width 651 height 97
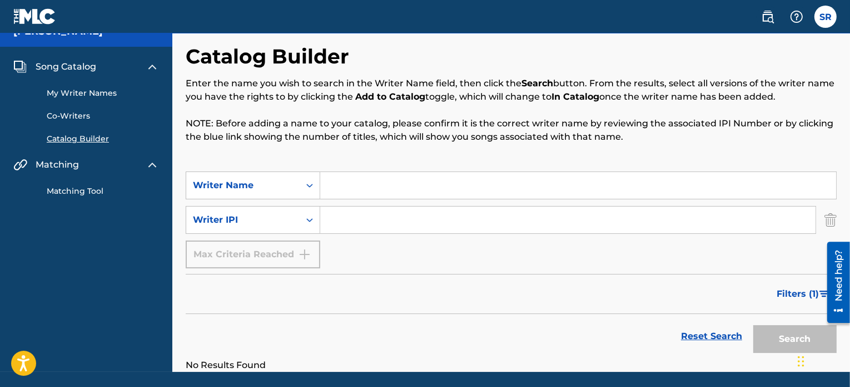
scroll to position [0, 0]
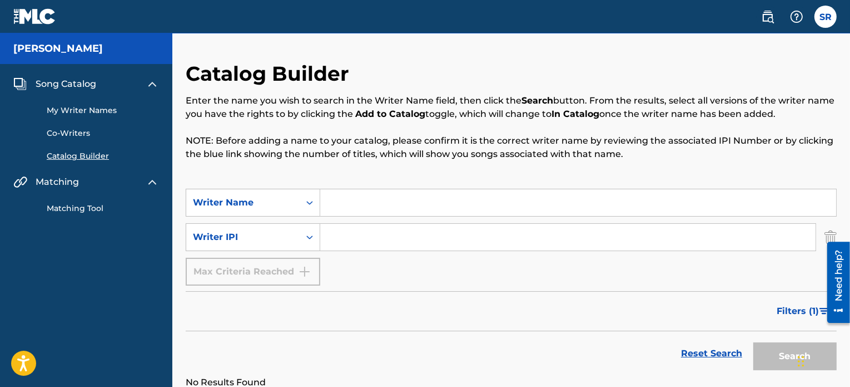
click at [343, 200] on input "Search Form" at bounding box center [578, 202] width 516 height 27
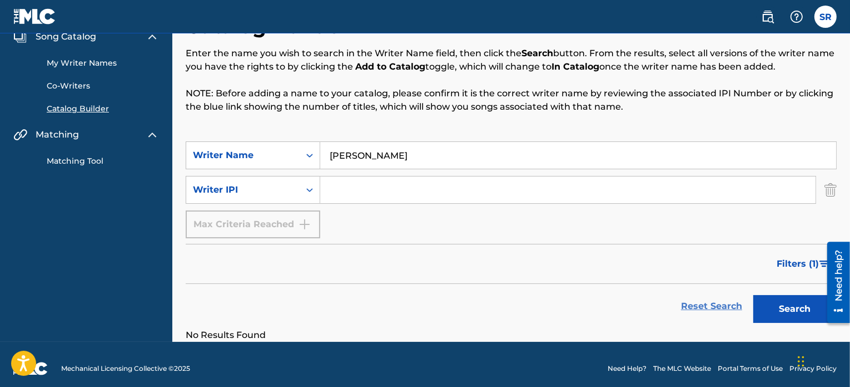
scroll to position [55, 0]
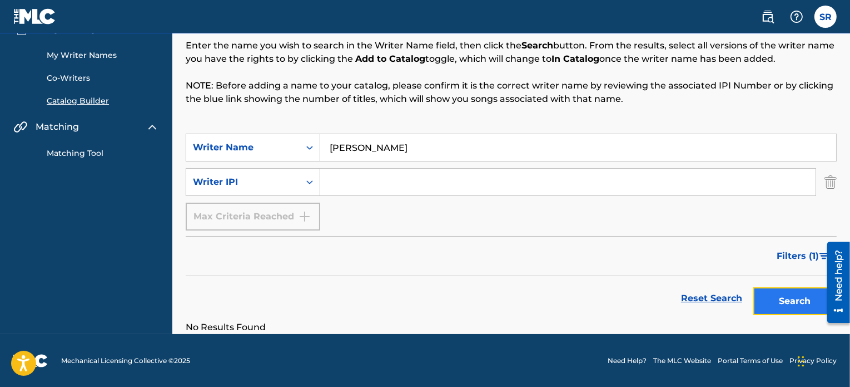
click at [776, 296] on button "Search" at bounding box center [795, 301] width 83 height 28
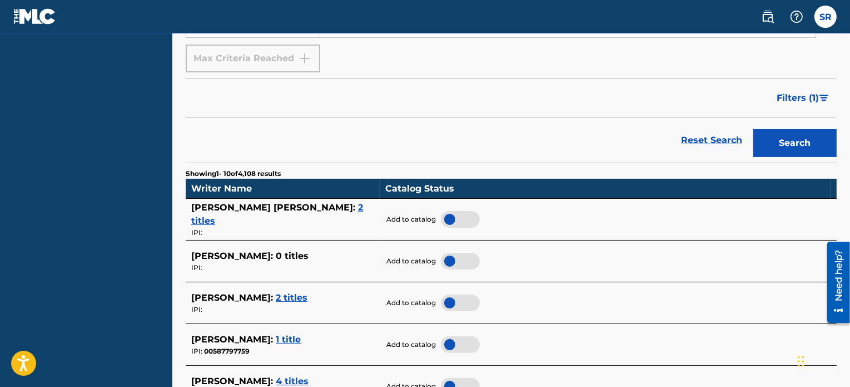
scroll to position [102, 0]
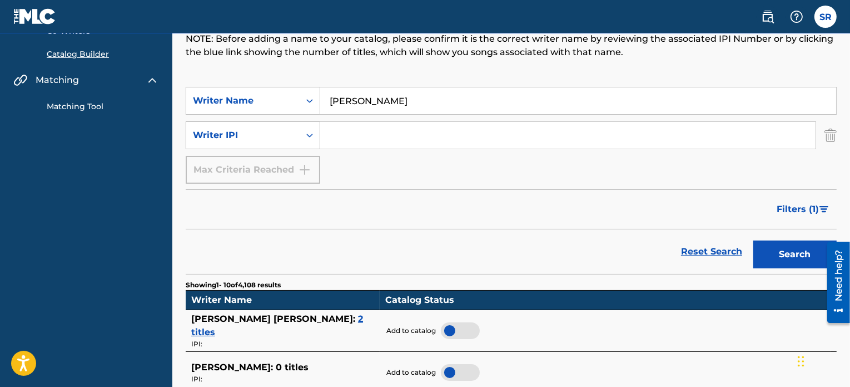
click at [308, 141] on div "Search Form" at bounding box center [310, 135] width 20 height 20
drag, startPoint x: 618, startPoint y: 155, endPoint x: 627, endPoint y: 153, distance: 9.2
click at [622, 155] on div "SearchWithCriteriac7c325df-5907-4af7-b934-e1551e5a1ea5 Writer Name [PERSON_NAME…" at bounding box center [511, 135] width 651 height 97
click at [826, 133] on img "Search Form" at bounding box center [831, 135] width 12 height 28
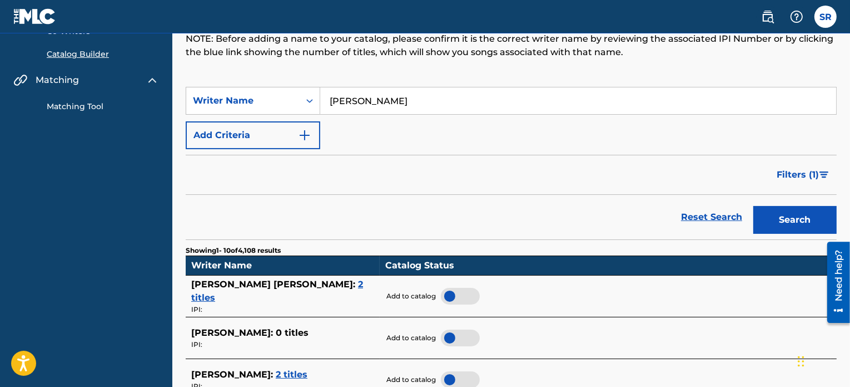
click at [653, 172] on div "Filters ( 1 )" at bounding box center [511, 175] width 651 height 40
click at [791, 175] on span "Filters ( 1 )" at bounding box center [798, 174] width 42 height 13
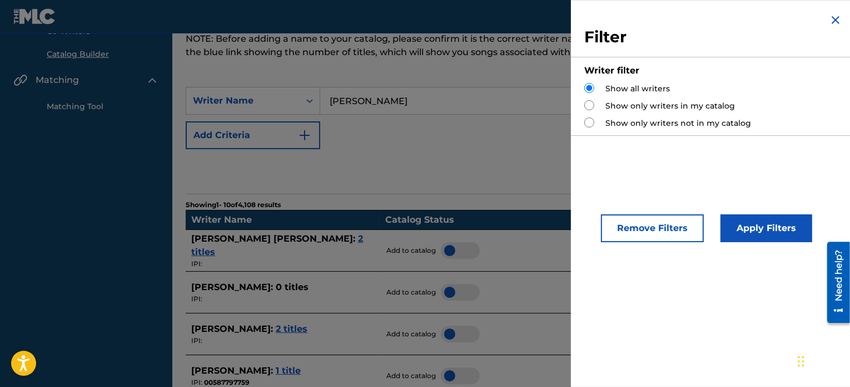
click at [829, 23] on img "Search Form" at bounding box center [835, 19] width 13 height 13
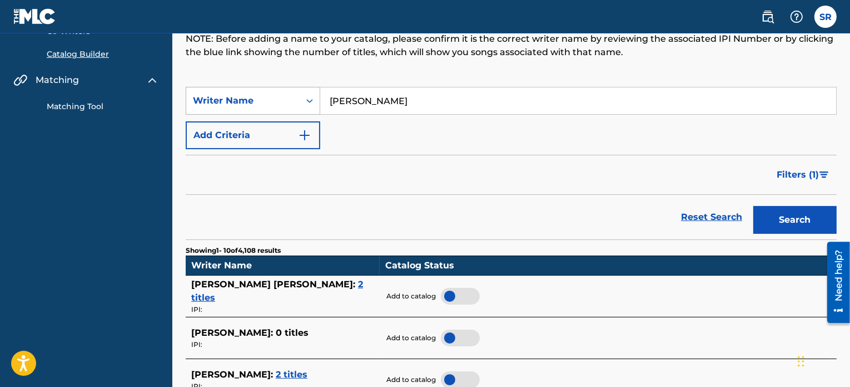
drag, startPoint x: 350, startPoint y: 101, endPoint x: 306, endPoint y: 109, distance: 44.7
click at [306, 109] on div "SearchWithCriteriac7c325df-5907-4af7-b934-e1551e5a1ea5 Writer Name [PERSON_NAME]" at bounding box center [511, 101] width 651 height 28
type input "rademackers"
click at [754, 206] on button "Search" at bounding box center [795, 220] width 83 height 28
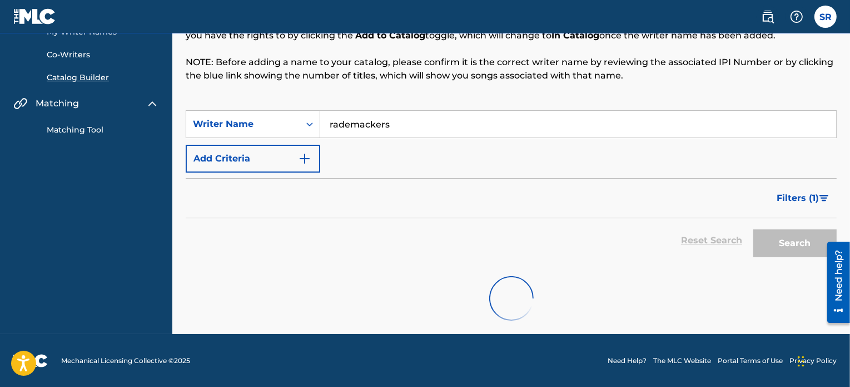
scroll to position [21, 0]
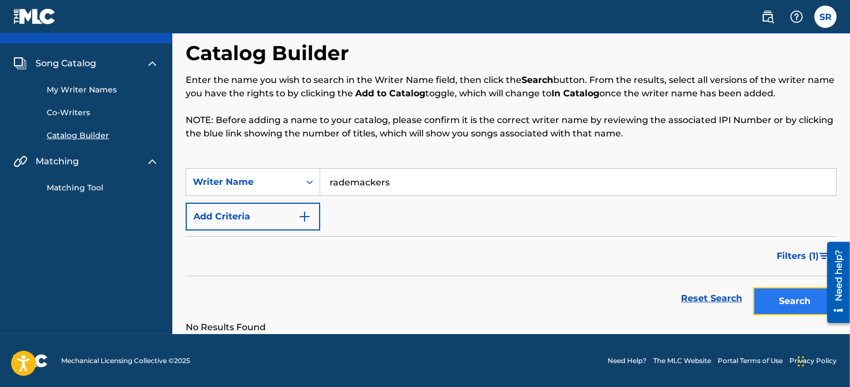
click at [776, 296] on button "Search" at bounding box center [795, 301] width 83 height 28
drag, startPoint x: 402, startPoint y: 182, endPoint x: 289, endPoint y: 180, distance: 112.4
click at [289, 180] on div "SearchWithCriteriac7c325df-5907-4af7-b934-e1551e5a1ea5 Writer Name [PERSON_NAME]" at bounding box center [511, 182] width 651 height 28
click at [754, 287] on button "Search" at bounding box center [795, 301] width 83 height 28
drag, startPoint x: 378, startPoint y: 204, endPoint x: 392, endPoint y: 208, distance: 14.4
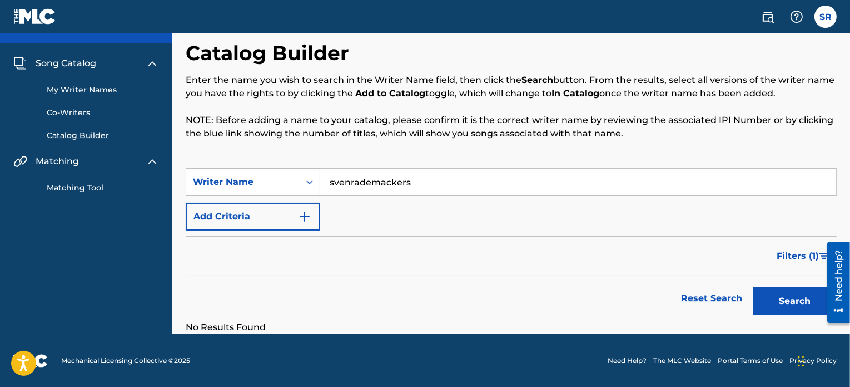
click at [335, 226] on div "SearchWithCriteriac7c325df-5907-4af7-b934-e1551e5a1ea5 Writer Name svenrademack…" at bounding box center [511, 199] width 651 height 62
drag, startPoint x: 432, startPoint y: 187, endPoint x: 352, endPoint y: 191, distance: 80.8
click at [352, 191] on input "svenrademackers" at bounding box center [578, 182] width 516 height 27
type input "[PERSON_NAME]"
click at [754, 287] on button "Search" at bounding box center [795, 301] width 83 height 28
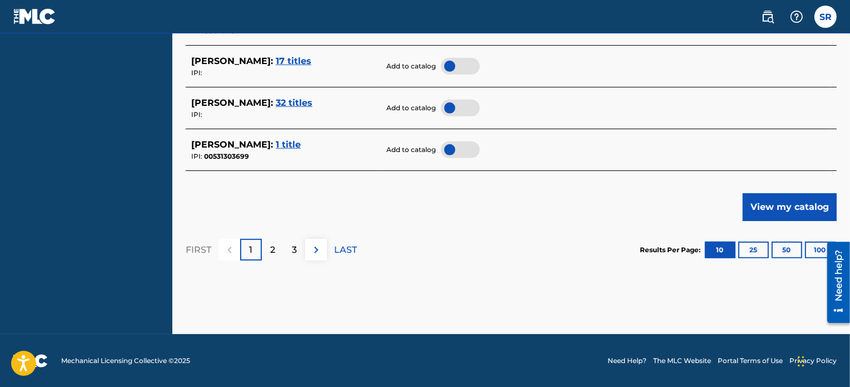
scroll to position [512, 0]
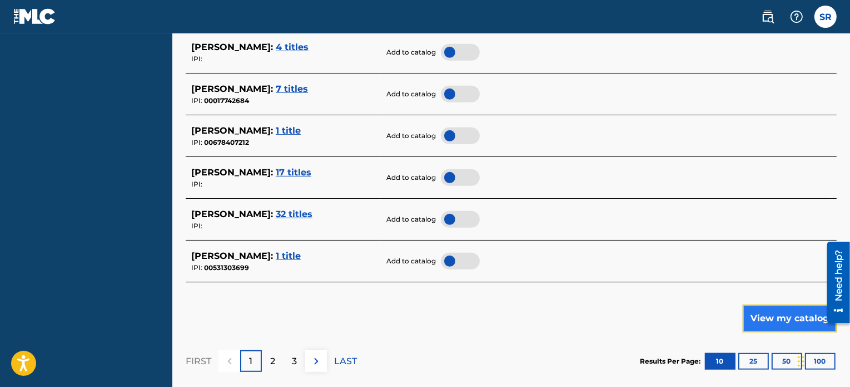
click at [766, 307] on button "View my catalog" at bounding box center [790, 318] width 94 height 28
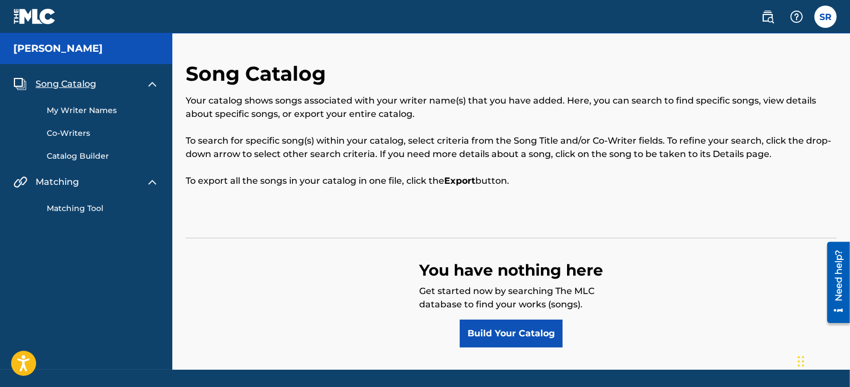
click at [91, 108] on link "My Writer Names" at bounding box center [103, 111] width 112 height 12
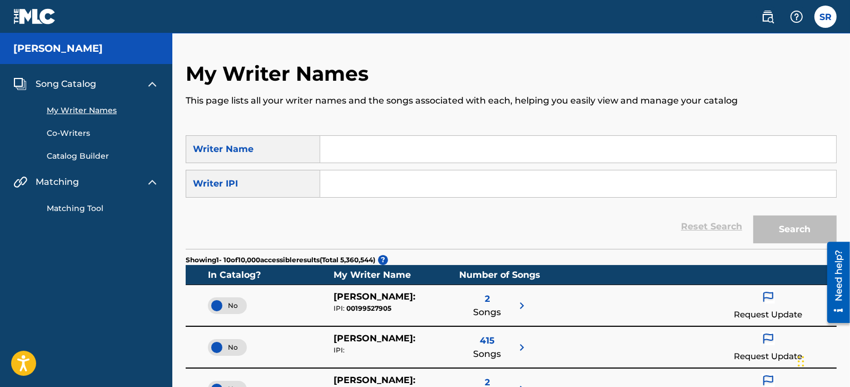
click at [92, 154] on link "Catalog Builder" at bounding box center [103, 156] width 112 height 12
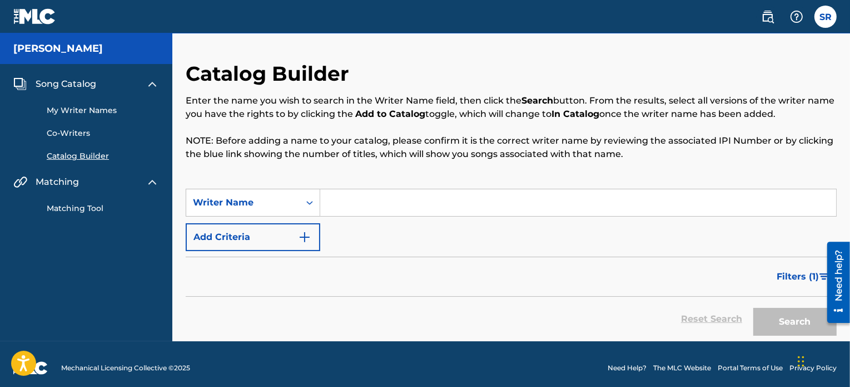
click at [266, 147] on p "NOTE: Before adding a name to your catalog, please confirm it is the correct wr…" at bounding box center [511, 147] width 651 height 27
click at [108, 106] on link "My Writer Names" at bounding box center [103, 111] width 112 height 12
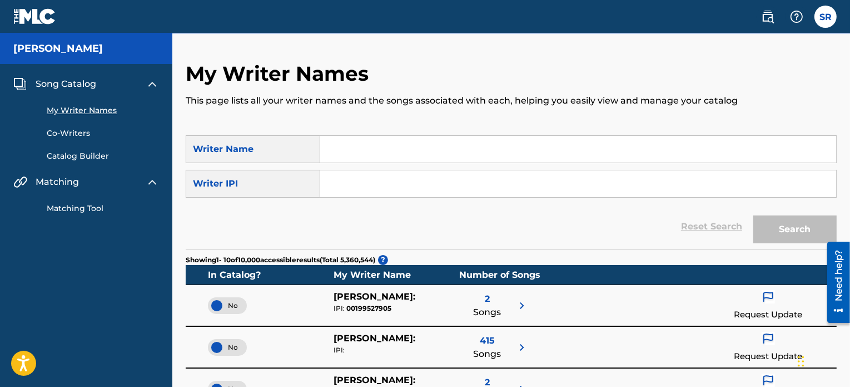
click at [87, 138] on link "Co-Writers" at bounding box center [103, 133] width 112 height 12
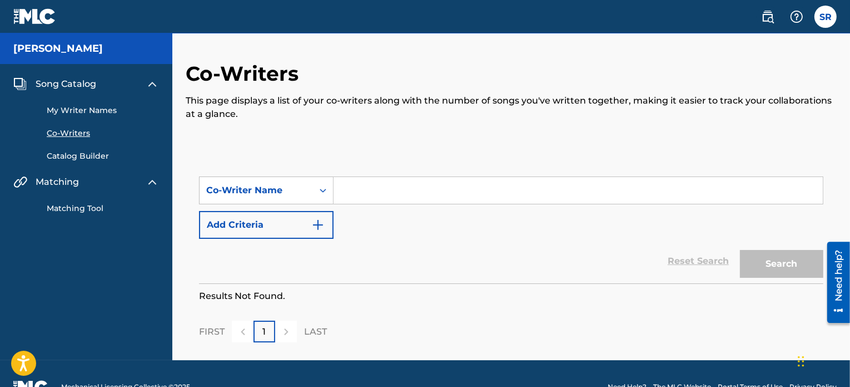
click at [275, 150] on div "Co-Writers This page displays a list of your co-writers along with the number o…" at bounding box center [511, 201] width 651 height 281
click at [93, 157] on link "Catalog Builder" at bounding box center [103, 156] width 112 height 12
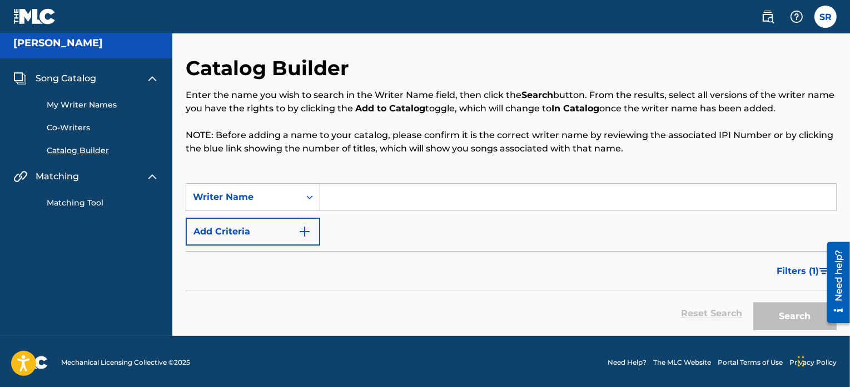
scroll to position [7, 0]
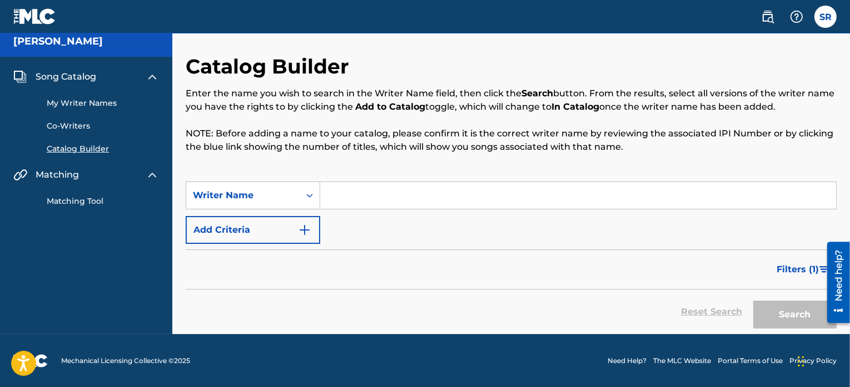
click at [100, 201] on link "Matching Tool" at bounding box center [103, 201] width 112 height 12
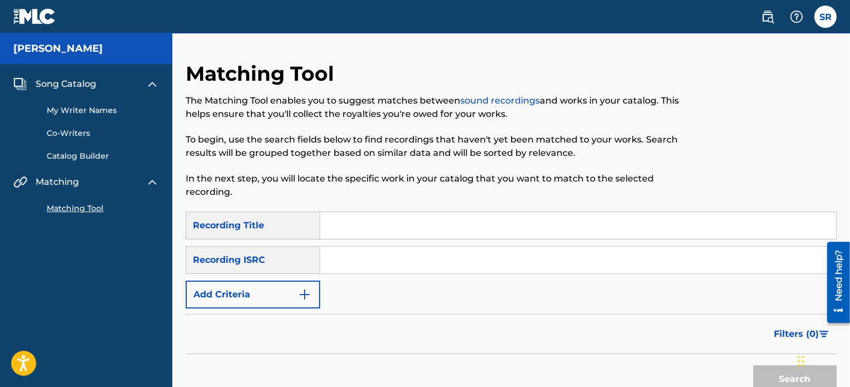
click at [77, 108] on link "My Writer Names" at bounding box center [103, 111] width 112 height 12
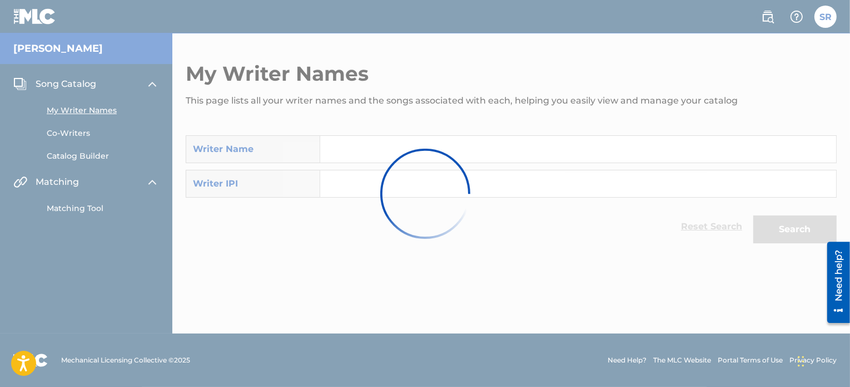
click at [70, 50] on div at bounding box center [425, 193] width 850 height 387
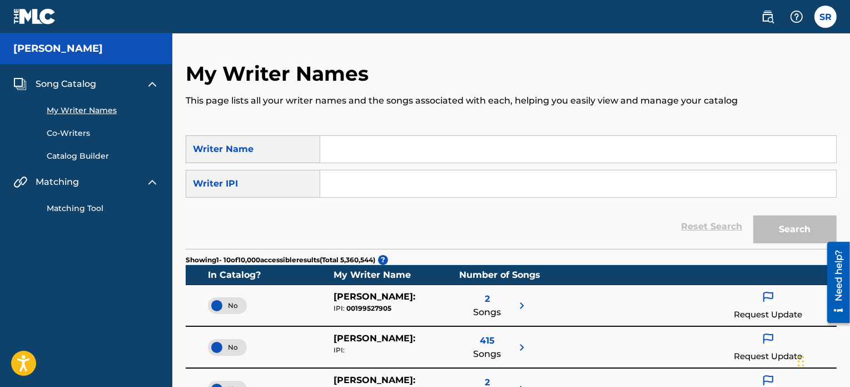
click at [58, 52] on h5 "[PERSON_NAME]" at bounding box center [58, 48] width 90 height 13
click at [828, 21] on label at bounding box center [826, 17] width 22 height 22
click at [826, 17] on input "SR [PERSON_NAME] [EMAIL_ADDRESS][DOMAIN_NAME] Notification Preferences Profile …" at bounding box center [826, 17] width 0 height 0
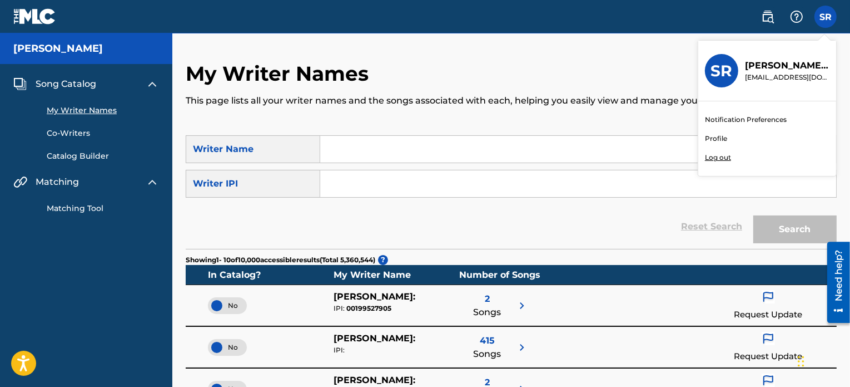
click at [774, 65] on p "[PERSON_NAME]" at bounding box center [787, 65] width 85 height 13
click at [826, 17] on input "SR [PERSON_NAME] [EMAIL_ADDRESS][DOMAIN_NAME] Notification Preferences Profile …" at bounding box center [826, 17] width 0 height 0
click at [723, 73] on h3 "SR" at bounding box center [722, 70] width 22 height 19
click at [826, 17] on input "SR [PERSON_NAME] [EMAIL_ADDRESS][DOMAIN_NAME] Notification Preferences Profile …" at bounding box center [826, 17] width 0 height 0
click at [712, 136] on link "Profile" at bounding box center [716, 138] width 22 height 10
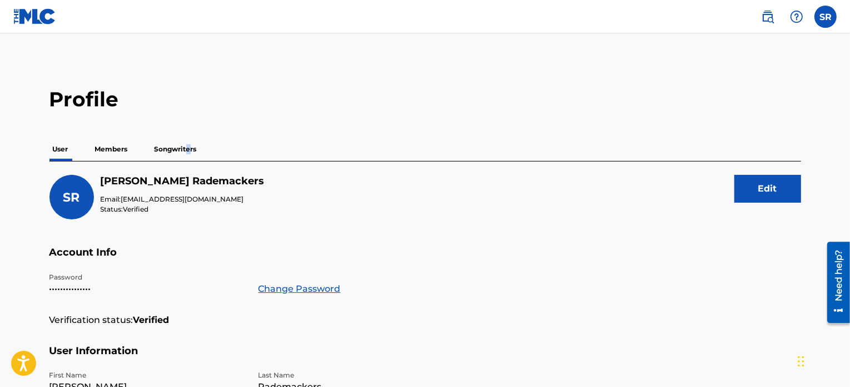
click at [188, 145] on p "Songwriters" at bounding box center [175, 148] width 49 height 23
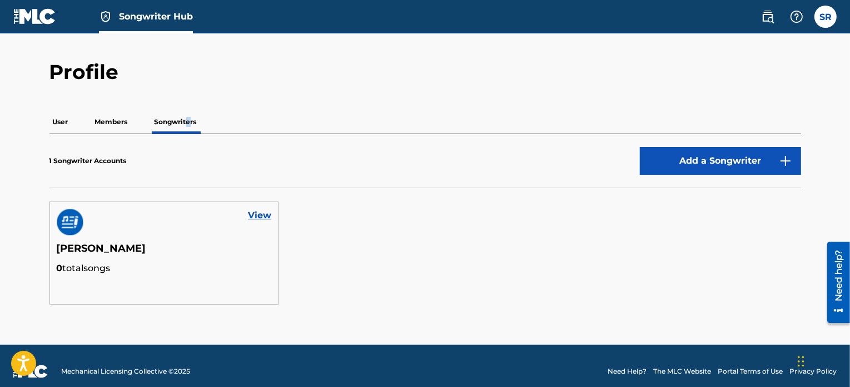
scroll to position [38, 0]
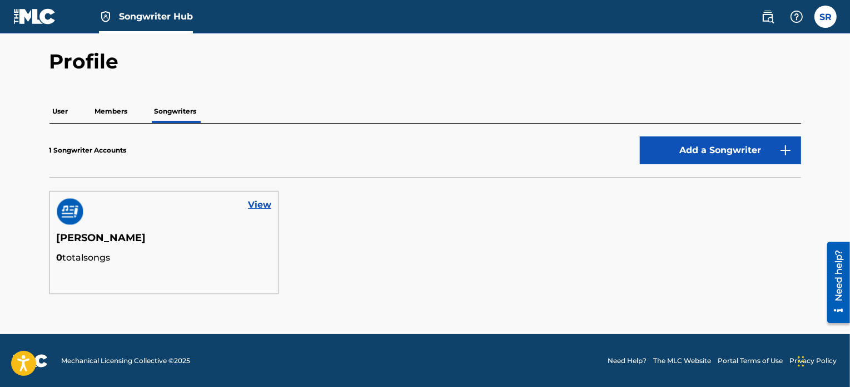
click at [106, 146] on p "1 Songwriter Accounts" at bounding box center [87, 150] width 77 height 10
click at [103, 148] on p "1 Songwriter Accounts" at bounding box center [87, 150] width 77 height 10
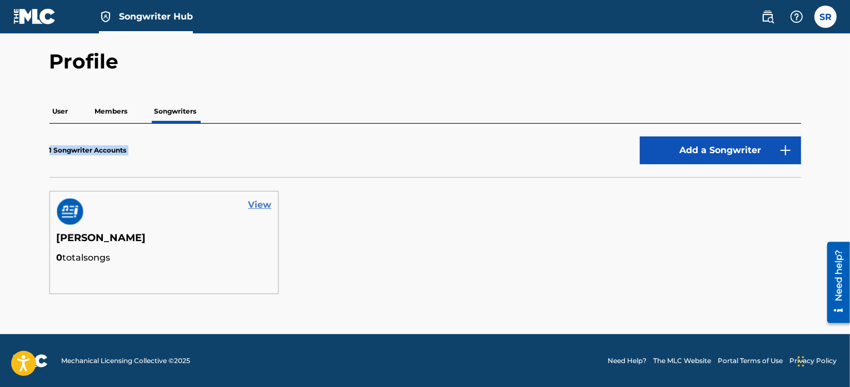
click at [259, 204] on link "View" at bounding box center [259, 204] width 23 height 13
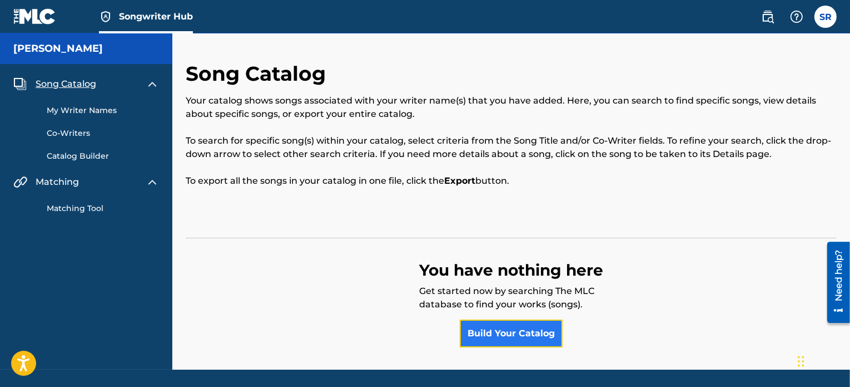
click at [473, 335] on link "Build Your Catalog" at bounding box center [511, 333] width 103 height 28
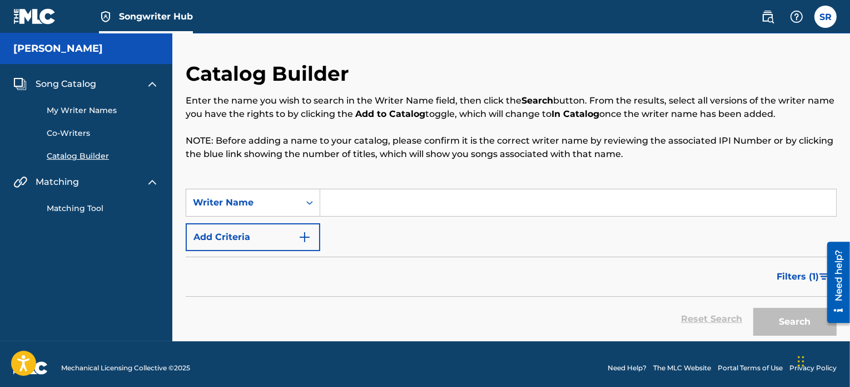
click at [368, 206] on input "Search Form" at bounding box center [578, 202] width 516 height 27
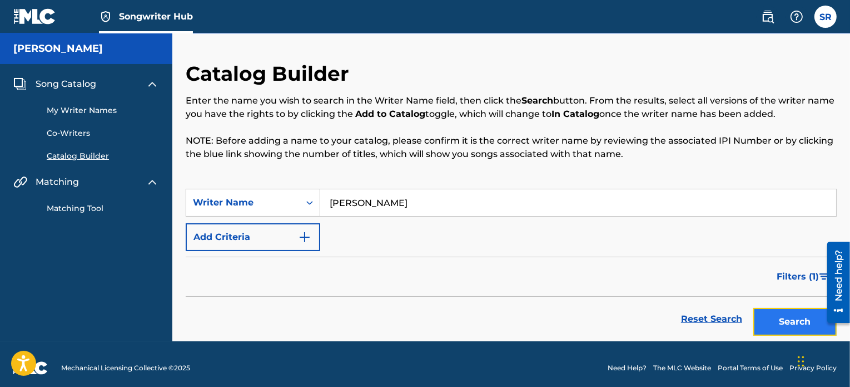
click at [756, 314] on button "Search" at bounding box center [795, 322] width 83 height 28
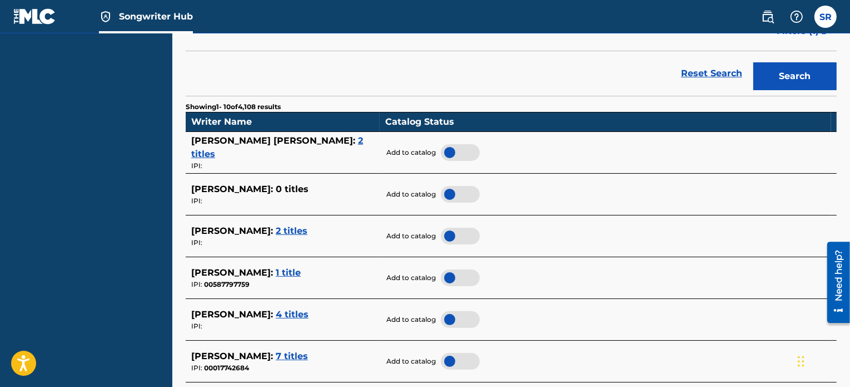
scroll to position [523, 0]
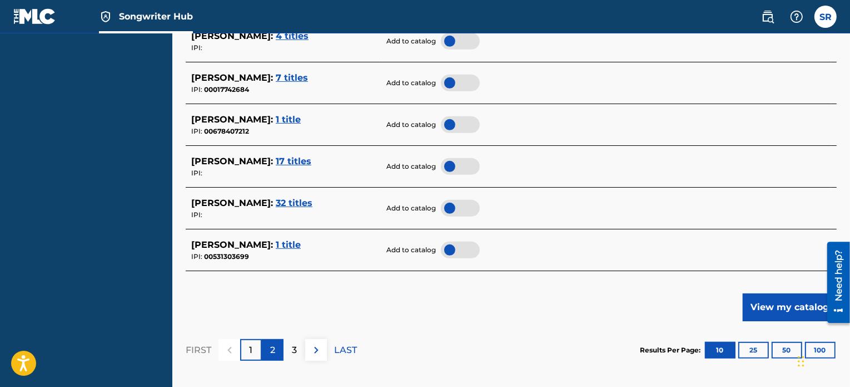
click at [265, 350] on div "2" at bounding box center [273, 350] width 22 height 22
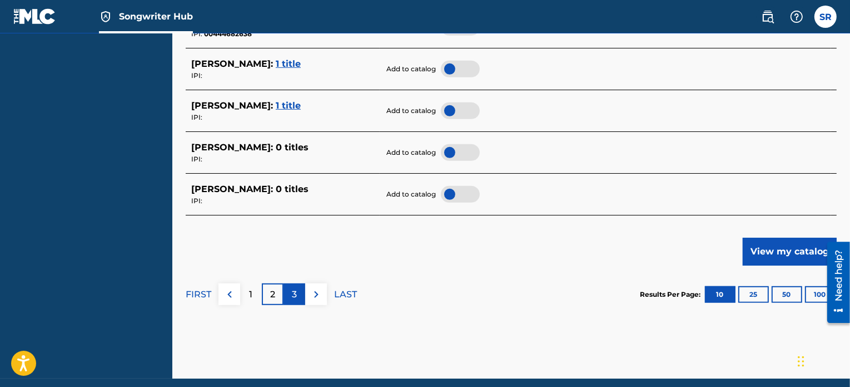
click at [297, 300] on div "3" at bounding box center [295, 294] width 22 height 22
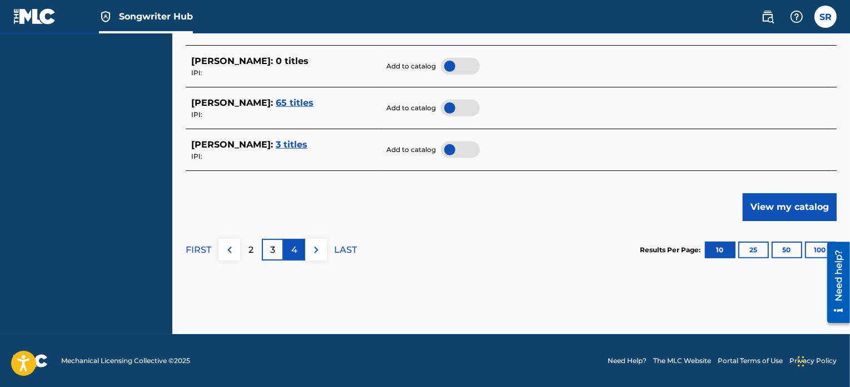
click at [295, 251] on p "4" at bounding box center [294, 249] width 6 height 13
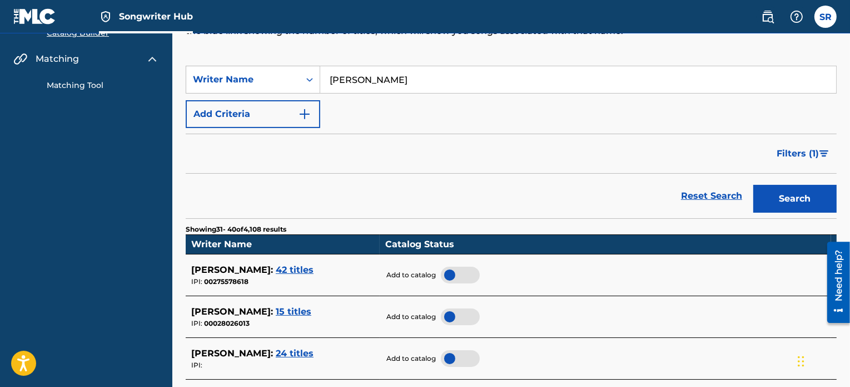
scroll to position [0, 0]
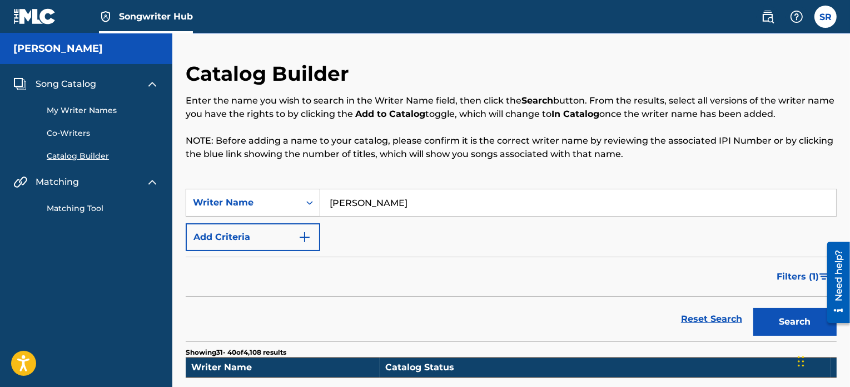
drag, startPoint x: 354, startPoint y: 205, endPoint x: 299, endPoint y: 200, distance: 54.7
click at [299, 200] on div "SearchWithCriteriac7c325df-5907-4af7-b934-e1551e5a1ea5 Writer Name [PERSON_NAME]" at bounding box center [511, 203] width 651 height 28
type input "rademackers"
click at [754, 308] on button "Search" at bounding box center [795, 322] width 83 height 28
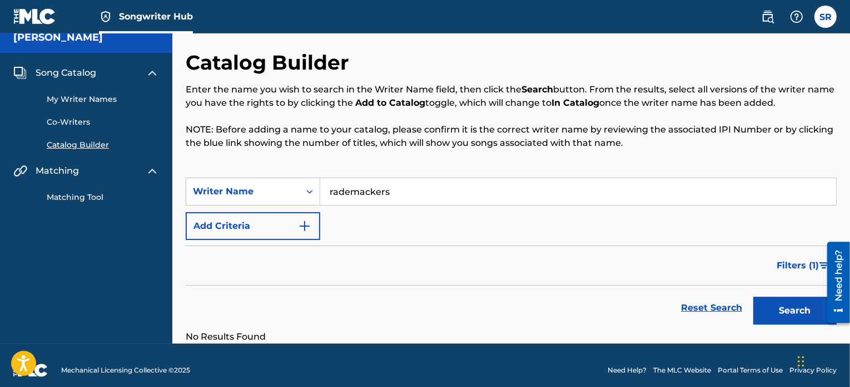
scroll to position [21, 0]
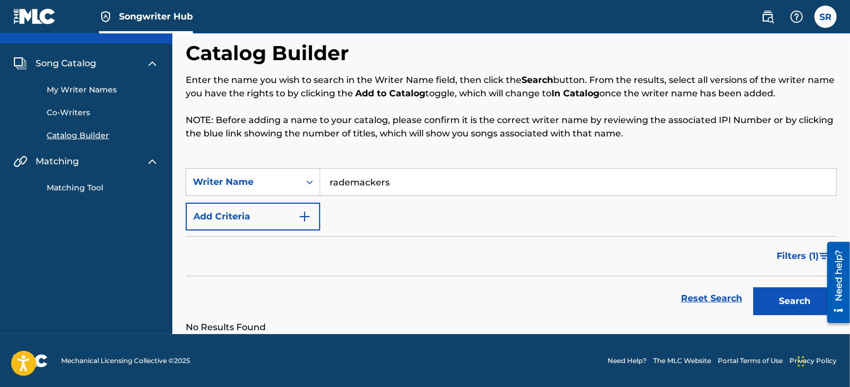
click at [427, 180] on input "rademackers" at bounding box center [578, 182] width 516 height 27
drag, startPoint x: 405, startPoint y: 184, endPoint x: 314, endPoint y: 185, distance: 91.2
click at [314, 185] on div "SearchWithCriteriac7c325df-5907-4af7-b934-e1551e5a1ea5 Writer Name [PERSON_NAME]" at bounding box center [511, 182] width 651 height 28
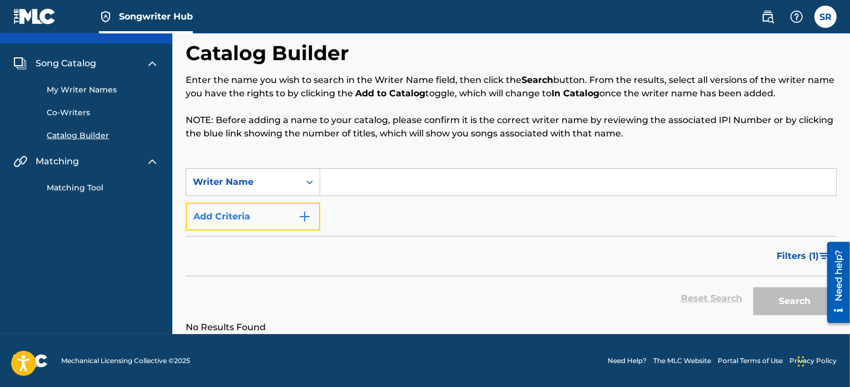
click at [289, 221] on button "Add Criteria" at bounding box center [253, 216] width 135 height 28
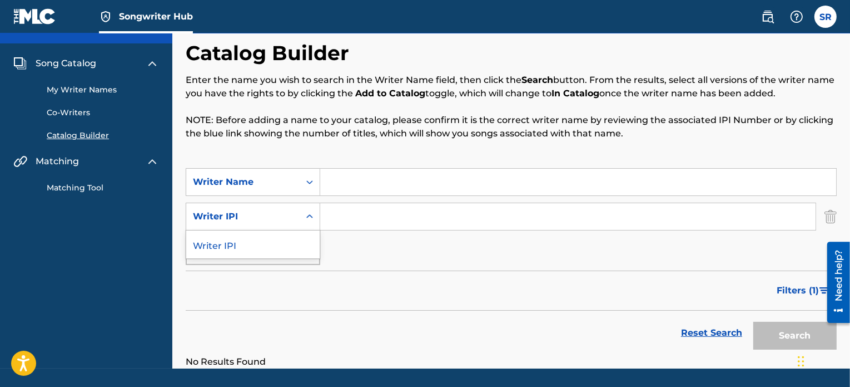
click at [289, 221] on div "Writer IPI" at bounding box center [243, 216] width 100 height 13
click at [290, 223] on div "Writer IPI" at bounding box center [242, 216] width 113 height 21
click at [341, 205] on input "Search Form" at bounding box center [568, 216] width 496 height 27
paste input "01275719032"
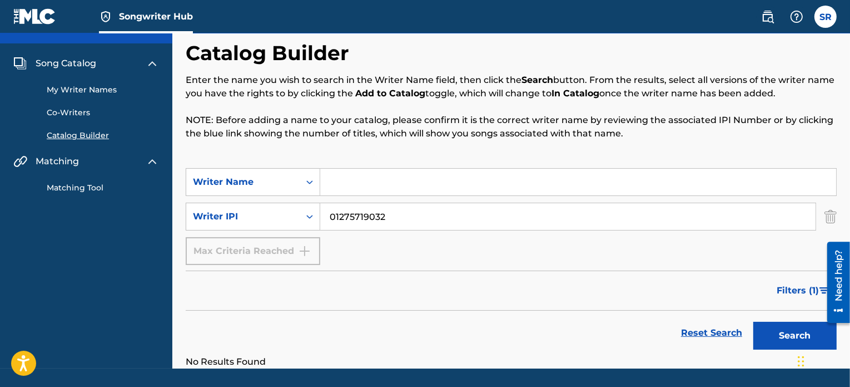
click at [330, 215] on input "01275719032" at bounding box center [568, 216] width 496 height 27
type input "01275719032"
click at [774, 325] on button "Search" at bounding box center [795, 335] width 83 height 28
drag, startPoint x: 414, startPoint y: 214, endPoint x: 264, endPoint y: 216, distance: 150.2
click at [264, 216] on div "SearchWithCriteria717dfd35-7924-432d-abdc-0a50c5cc2bb7 Writer IPI 01275719032" at bounding box center [511, 216] width 651 height 28
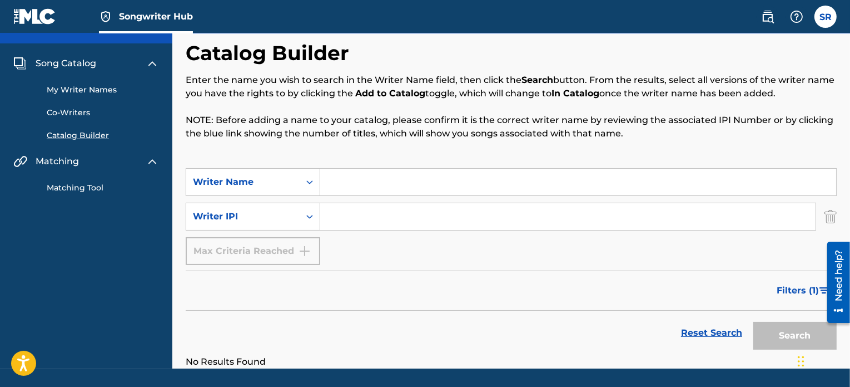
click at [368, 273] on div "Filters ( 1 )" at bounding box center [511, 290] width 651 height 40
click at [97, 84] on link "My Writer Names" at bounding box center [103, 90] width 112 height 12
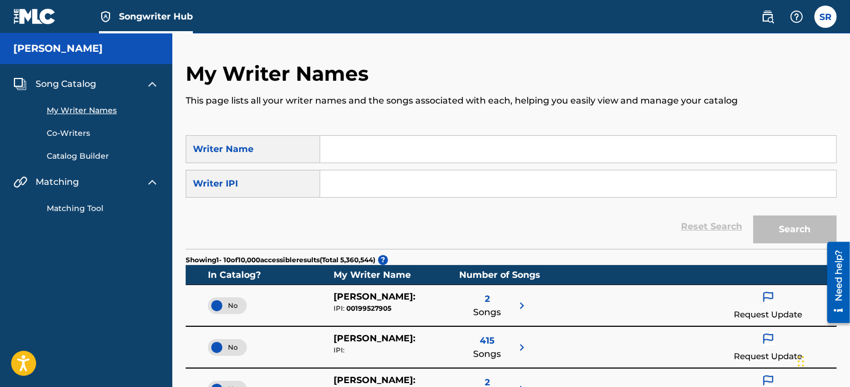
click at [354, 157] on input "Search Form" at bounding box center [578, 149] width 516 height 27
type input "[PERSON_NAME]"
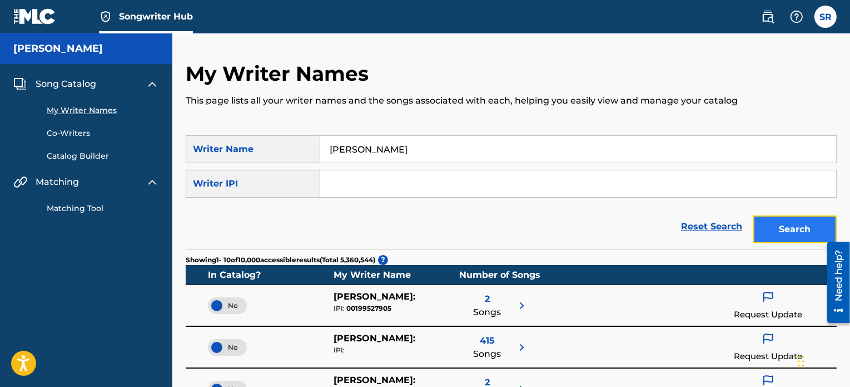
click at [782, 239] on button "Search" at bounding box center [795, 229] width 83 height 28
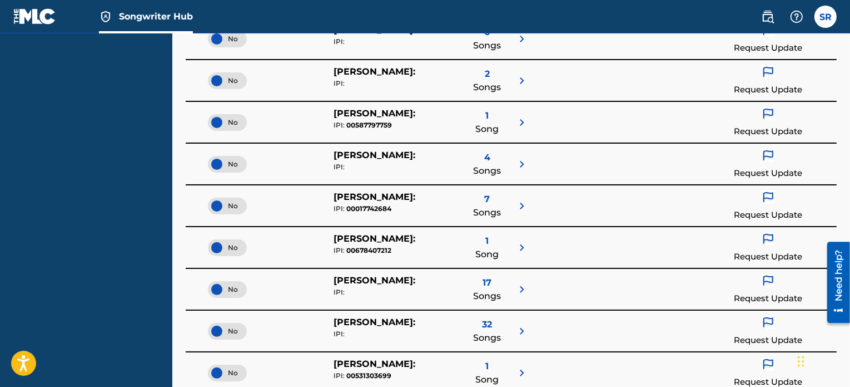
scroll to position [531, 0]
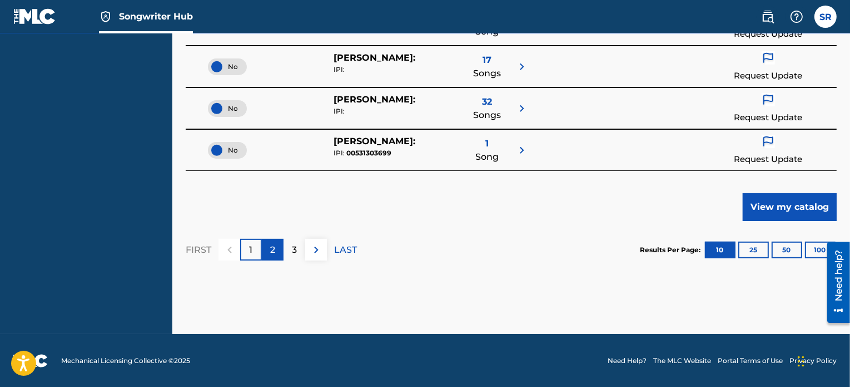
click at [275, 247] on p "2" at bounding box center [272, 249] width 5 height 13
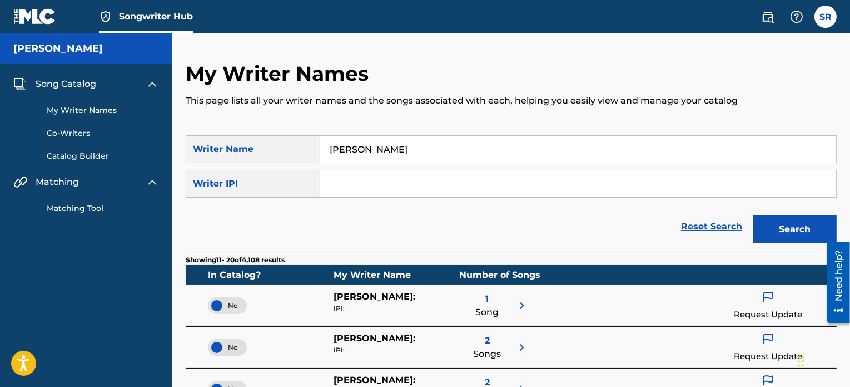
drag, startPoint x: 435, startPoint y: 146, endPoint x: 283, endPoint y: 153, distance: 152.6
click at [283, 153] on div "SearchWithCriteriac7c325df-5907-4af7-b934-e1551e5a1ea5 Writer Name [PERSON_NAME]" at bounding box center [511, 149] width 651 height 28
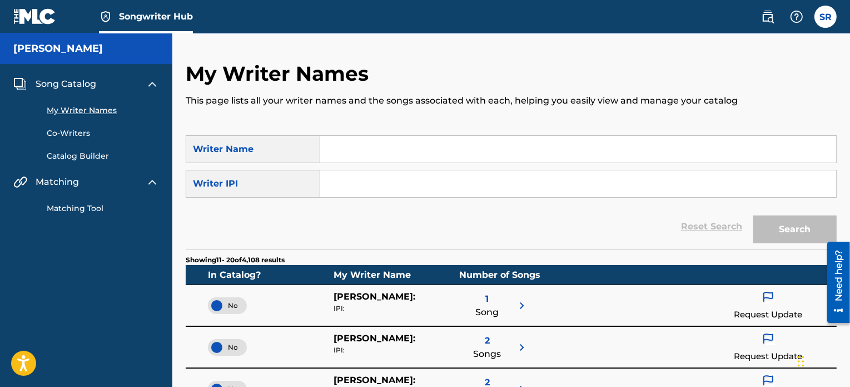
click at [369, 192] on input "Search Form" at bounding box center [578, 183] width 516 height 27
paste input "01275719032"
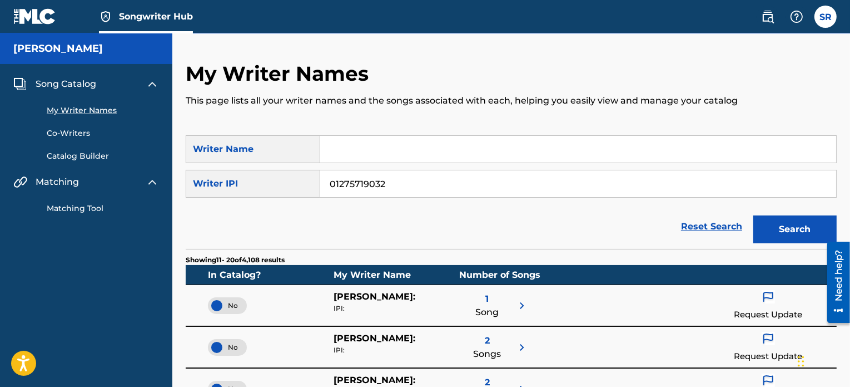
click at [334, 180] on input "01275719032" at bounding box center [578, 183] width 516 height 27
type input "01275719032"
click at [754, 215] on button "Search" at bounding box center [795, 229] width 83 height 28
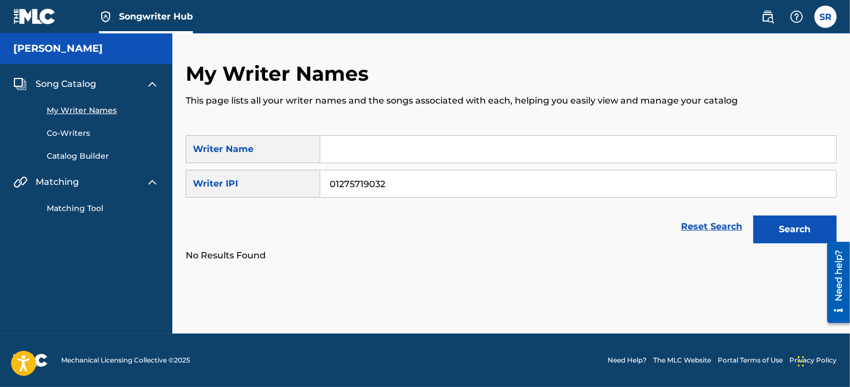
drag, startPoint x: 413, startPoint y: 193, endPoint x: 330, endPoint y: 197, distance: 82.4
click at [330, 197] on form "SearchWithCriteriac7c325df-5907-4af7-b934-e1551e5a1ea5 Writer Name SearchWithCr…" at bounding box center [511, 191] width 651 height 113
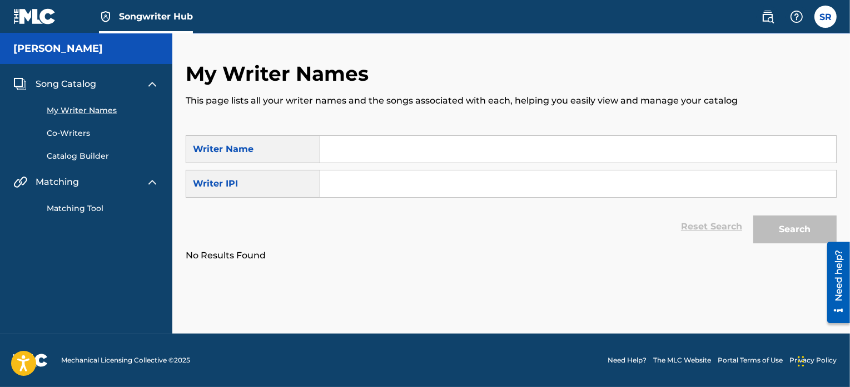
click at [87, 205] on link "Matching Tool" at bounding box center [103, 208] width 112 height 12
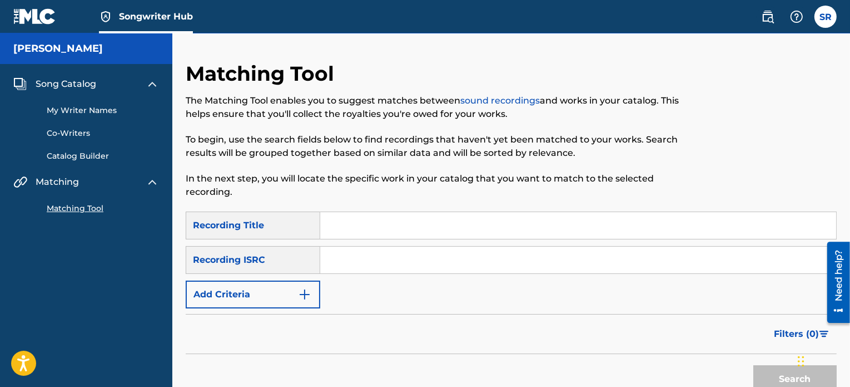
click at [379, 208] on div "Matching Tool The Matching Tool enables you to suggest matches between sound re…" at bounding box center [437, 136] width 502 height 150
click at [373, 220] on input "Search Form" at bounding box center [578, 225] width 516 height 27
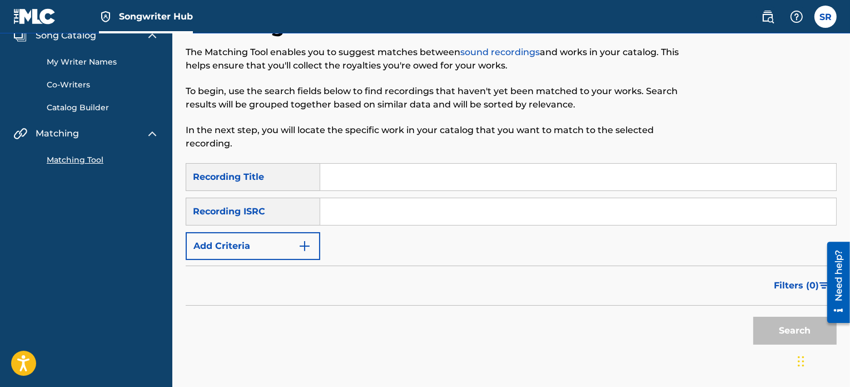
scroll to position [56, 0]
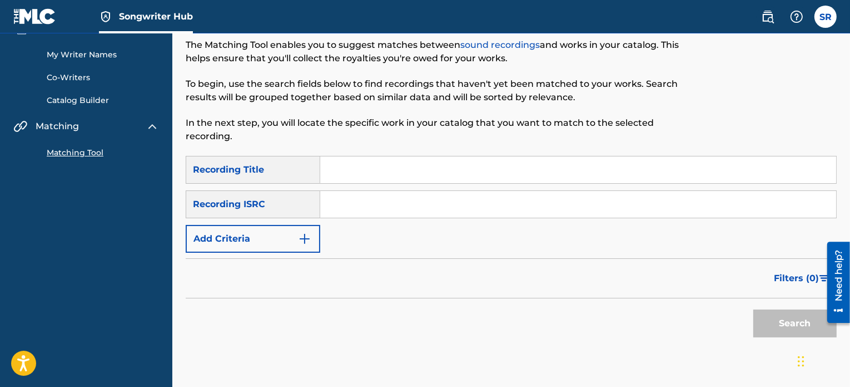
click at [339, 204] on input "Search Form" at bounding box center [578, 204] width 516 height 27
click at [351, 167] on input "Search Form" at bounding box center [578, 169] width 516 height 27
click at [754, 309] on button "Search" at bounding box center [795, 323] width 83 height 28
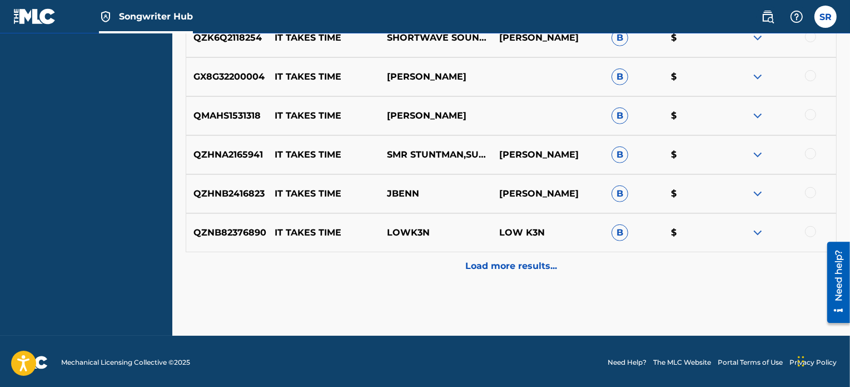
scroll to position [581, 0]
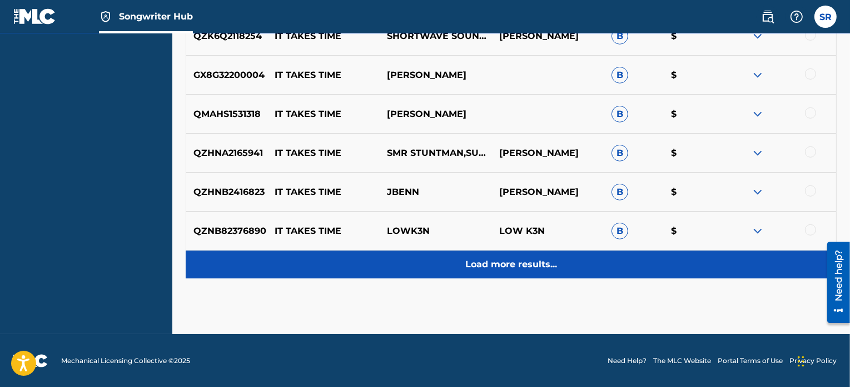
click at [493, 264] on p "Load more results..." at bounding box center [512, 264] width 92 height 13
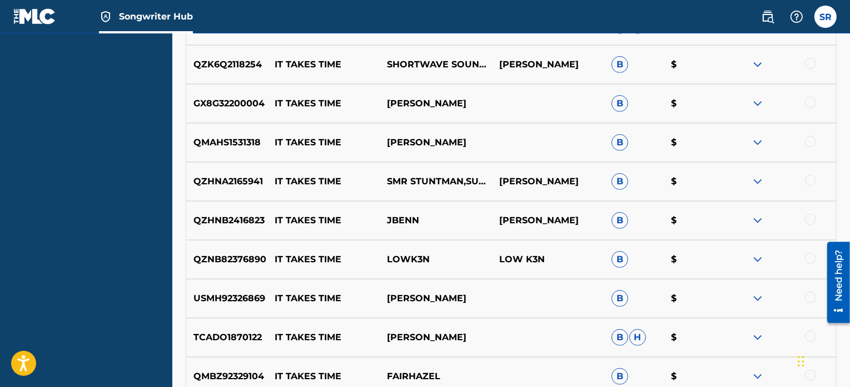
scroll to position [0, 0]
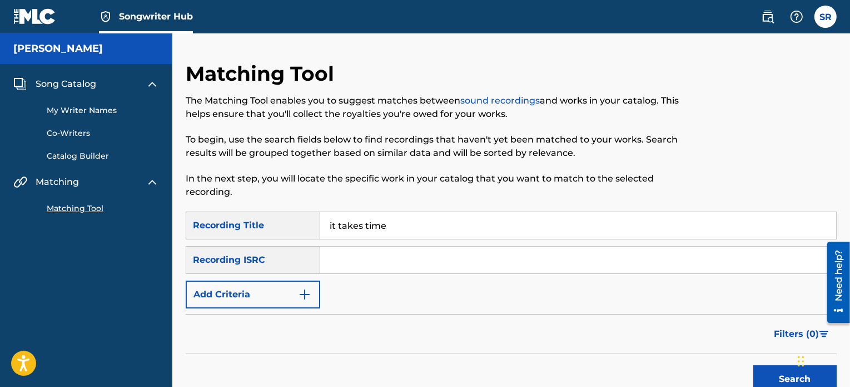
drag, startPoint x: 417, startPoint y: 225, endPoint x: 271, endPoint y: 209, distance: 146.5
type input "c"
